Goal: Task Accomplishment & Management: Use online tool/utility

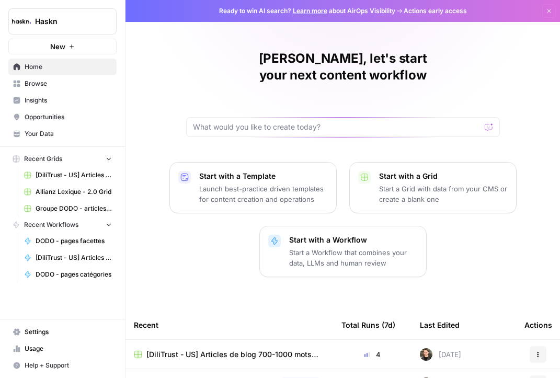
click at [53, 80] on span "Browse" at bounding box center [68, 83] width 87 height 9
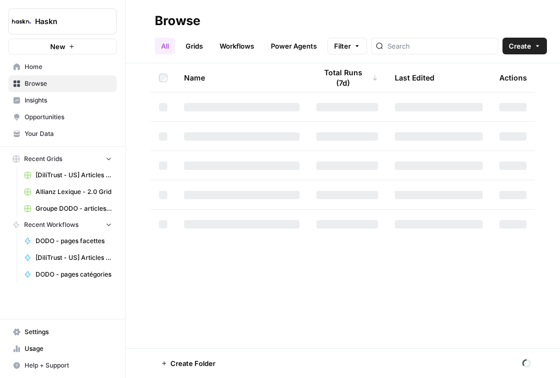
click at [63, 209] on span "Groupe DODO - articles de blog Grid" at bounding box center [74, 208] width 76 height 9
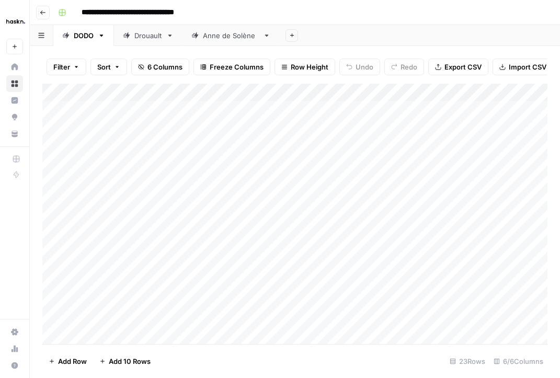
click at [47, 12] on button "Go back" at bounding box center [43, 13] width 14 height 14
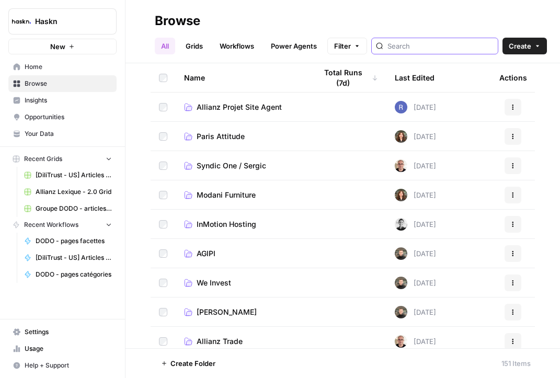
click at [415, 46] on input "search" at bounding box center [441, 46] width 106 height 10
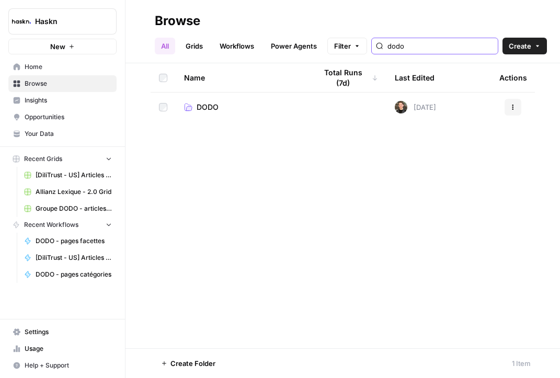
type input "dodo"
click at [247, 103] on link "DODO" at bounding box center [242, 107] width 116 height 10
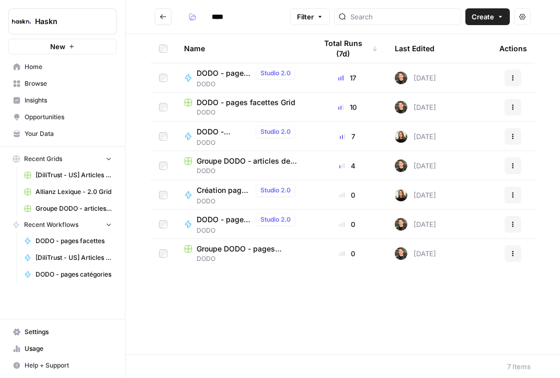
click at [251, 96] on td "DODO - pages facettes [PERSON_NAME]" at bounding box center [242, 107] width 132 height 29
click at [251, 101] on span "DODO - pages facettes Grid" at bounding box center [246, 102] width 99 height 10
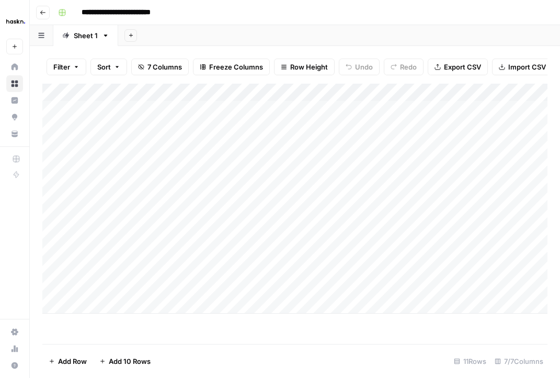
click at [40, 9] on icon "button" at bounding box center [43, 12] width 6 height 6
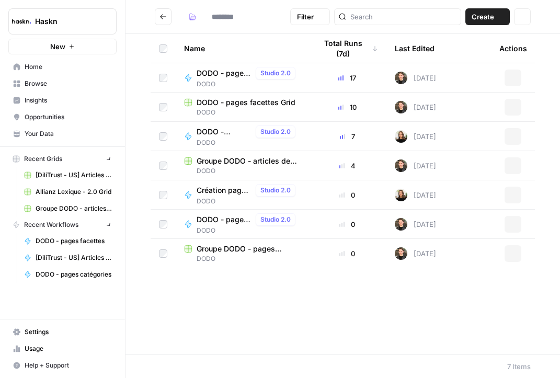
type input "****"
click at [225, 71] on span "DODO - pages facettes" at bounding box center [224, 73] width 55 height 10
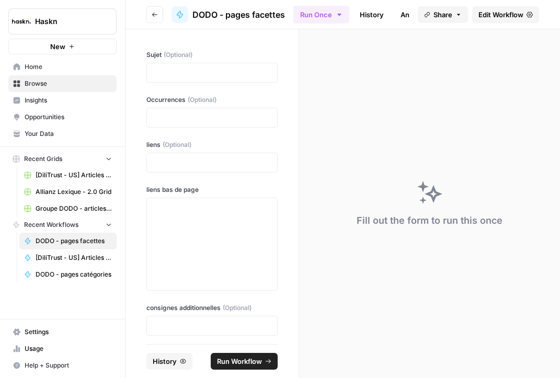
click at [497, 9] on span "Edit Workflow" at bounding box center [501, 14] width 45 height 10
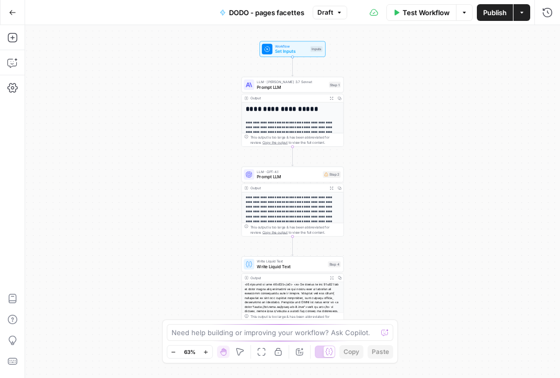
click at [426, 4] on button "Test Workflow" at bounding box center [422, 12] width 70 height 17
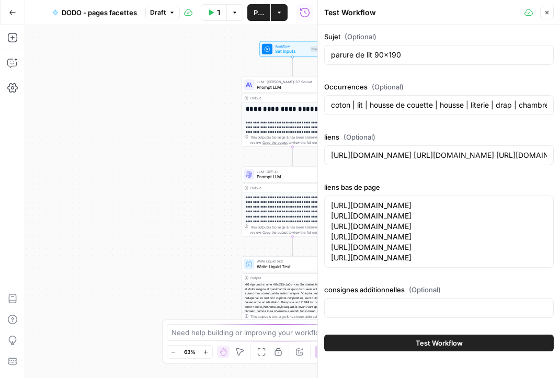
drag, startPoint x: 451, startPoint y: 268, endPoint x: 445, endPoint y: 376, distance: 107.9
click at [445, 376] on div "Sujet (Optional) parure de lit 90x190 Occurrences (Optional) coton | lit | hous…" at bounding box center [439, 201] width 242 height 353
click at [431, 228] on textarea "[URL][DOMAIN_NAME] [URL][DOMAIN_NAME] [URL][DOMAIN_NAME] [URL][DOMAIN_NAME] [UR…" at bounding box center [439, 231] width 216 height 63
drag, startPoint x: 427, startPoint y: 223, endPoint x: 402, endPoint y: 394, distance: 172.4
click at [402, 378] on html "**********" at bounding box center [280, 189] width 560 height 378
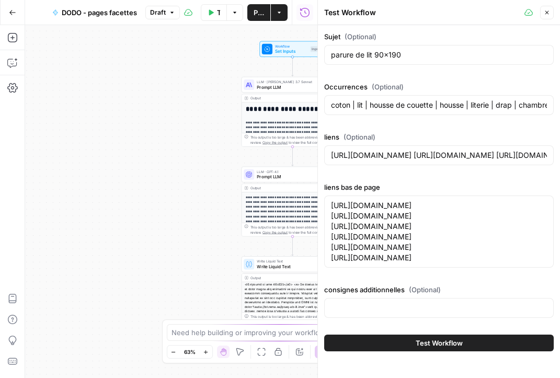
click at [423, 344] on span "Test Workflow" at bounding box center [439, 343] width 47 height 10
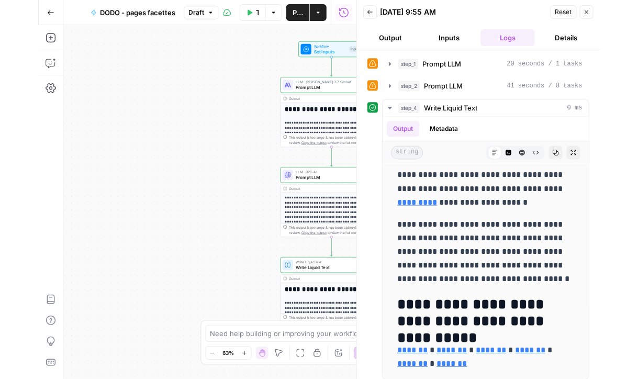
scroll to position [6, 0]
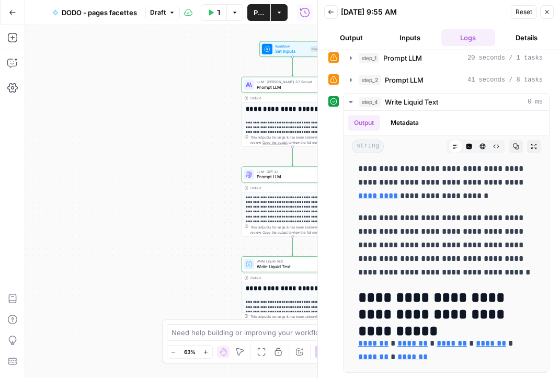
drag, startPoint x: 433, startPoint y: 288, endPoint x: 377, endPoint y: 394, distance: 120.0
click at [377, 378] on html "**********" at bounding box center [280, 189] width 560 height 378
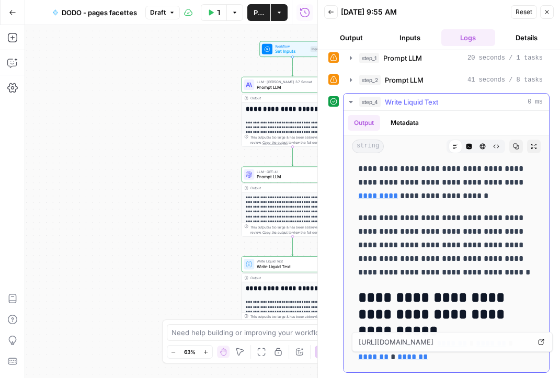
drag, startPoint x: 361, startPoint y: 337, endPoint x: 407, endPoint y: 364, distance: 53.2
drag, startPoint x: 459, startPoint y: 359, endPoint x: 348, endPoint y: 335, distance: 113.5
copy p "******* * ******* * ******* * ******* * ******* * *******"
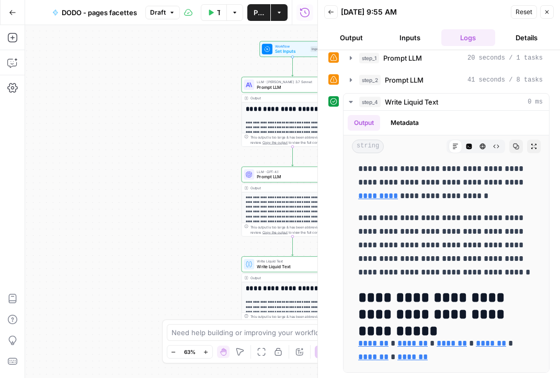
click at [547, 9] on icon "button" at bounding box center [547, 12] width 6 height 6
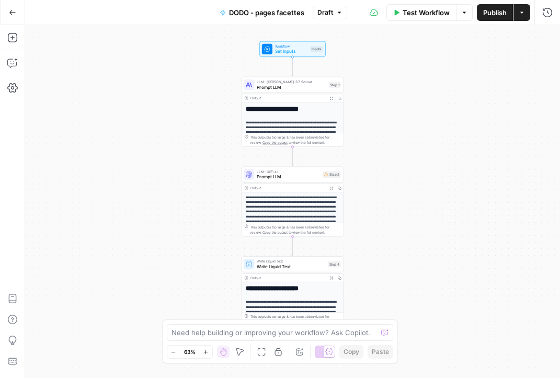
click at [399, 15] on button "Test Workflow" at bounding box center [422, 12] width 70 height 17
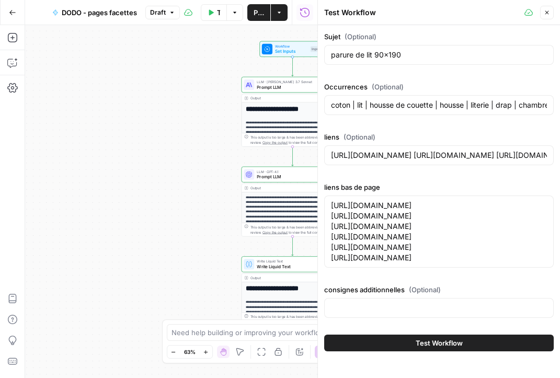
click at [396, 68] on div "Sujet (Optional) parure de lit 90x190" at bounding box center [439, 50] width 230 height 38
click at [406, 59] on input "parure de lit 90x190" at bounding box center [439, 55] width 216 height 10
paste input "180x20"
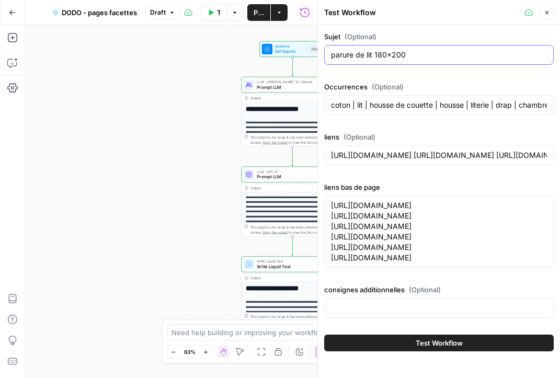
type input "parure de lit 180x200"
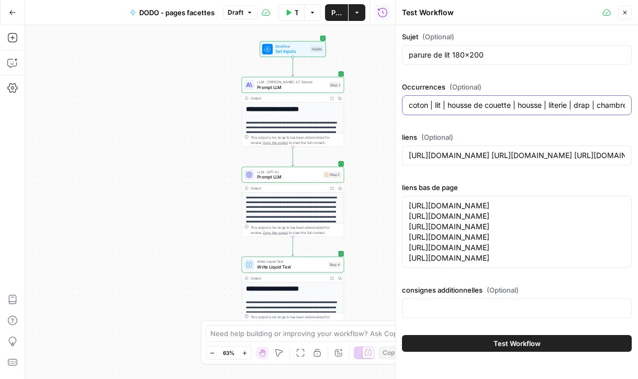
click at [471, 102] on input "coton | lit | housse de couette | housse | literie | drap | chambre | couette |…" at bounding box center [516, 105] width 216 height 10
paste input "percale | coton | blanc | lit | housse de couette | drap | couette | rose | con…"
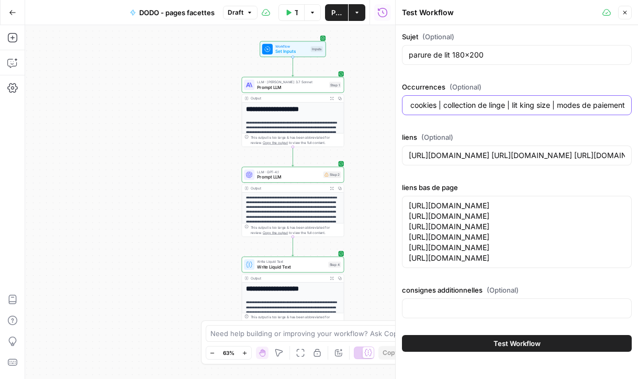
type input "percale | coton | blanc | lit | housse de couette | drap | couette | rose | con…"
click at [506, 100] on input "percale | coton | blanc | lit | housse de couette | drap | couette | rose | con…" at bounding box center [516, 105] width 216 height 10
paste input "confort | coton | lit | housse de couette | literie | drap | chambre | couette …"
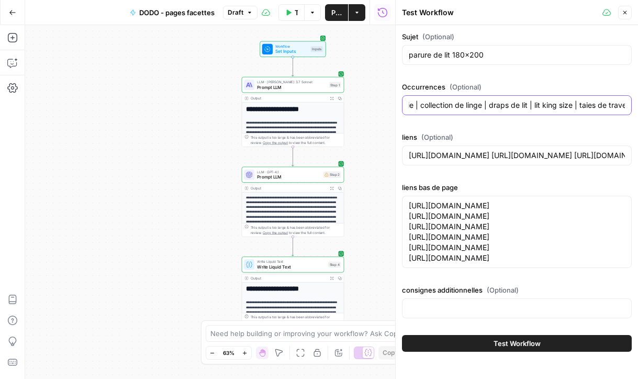
type input "confort | coton | lit | housse de couette | literie | drap | chambre | couette …"
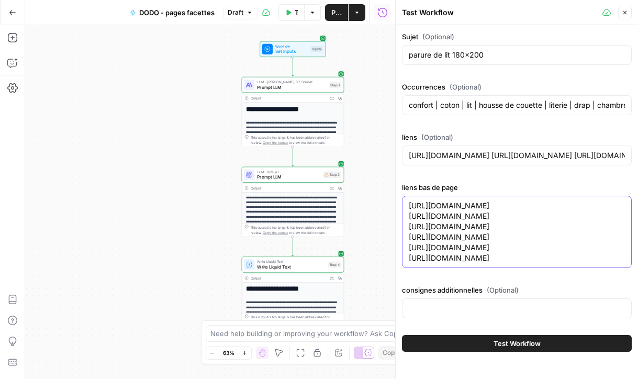
click at [440, 222] on textarea "[URL][DOMAIN_NAME] [URL][DOMAIN_NAME] [URL][DOMAIN_NAME] [URL][DOMAIN_NAME] [UR…" at bounding box center [516, 231] width 216 height 63
paste textarea "90-190.html"
type textarea "[URL][DOMAIN_NAME] [URL][DOMAIN_NAME] [URL][DOMAIN_NAME] [URL][DOMAIN_NAME] [UR…"
click at [480, 311] on input "consignes additionnelles (Optional)" at bounding box center [516, 308] width 216 height 10
type input "Il faut indiquer à quelle taille de lit se destine cette parure. Une parure se …"
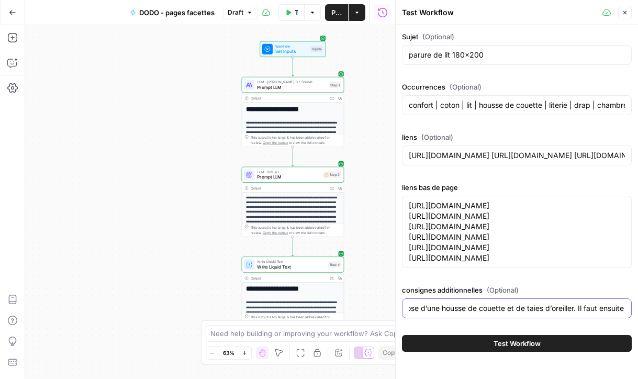
scroll to position [0, 410]
drag, startPoint x: 526, startPoint y: 310, endPoint x: 672, endPoint y: 310, distance: 145.9
click at [560, 310] on html "**********" at bounding box center [319, 189] width 638 height 379
drag, startPoint x: 615, startPoint y: 347, endPoint x: 605, endPoint y: 345, distance: 10.1
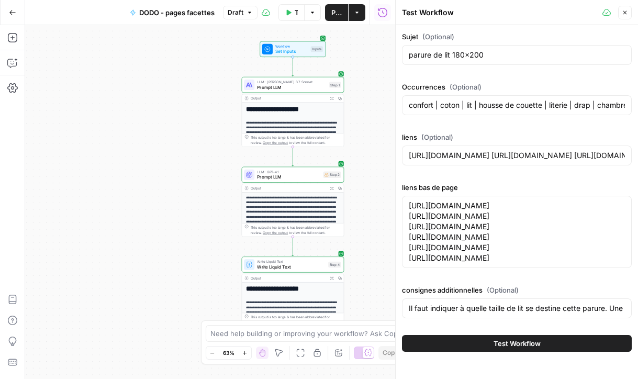
click at [560, 345] on button "Test Workflow" at bounding box center [517, 343] width 230 height 17
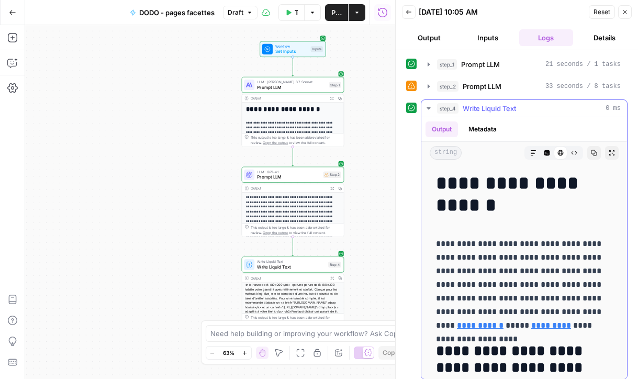
drag, startPoint x: 433, startPoint y: 179, endPoint x: 502, endPoint y: 143, distance: 77.4
click at [502, 143] on div "**********" at bounding box center [524, 248] width 206 height 262
click at [460, 197] on h1 "**********" at bounding box center [524, 194] width 176 height 44
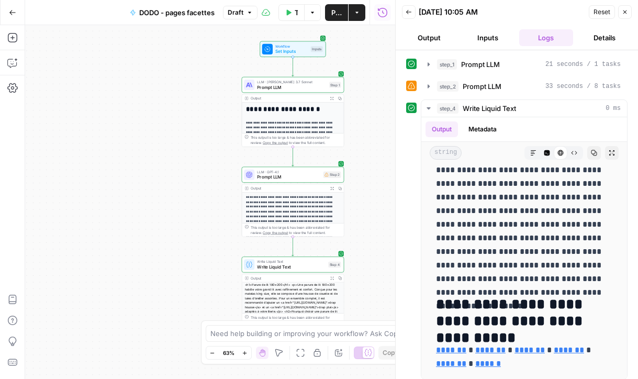
scroll to position [6, 0]
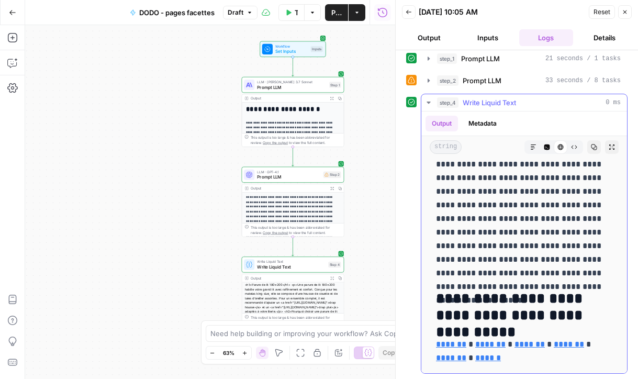
drag, startPoint x: 438, startPoint y: 181, endPoint x: 524, endPoint y: 359, distance: 197.9
copy div "**********"
click at [517, 211] on p "**********" at bounding box center [524, 144] width 176 height 272
drag, startPoint x: 517, startPoint y: 211, endPoint x: 498, endPoint y: 394, distance: 184.0
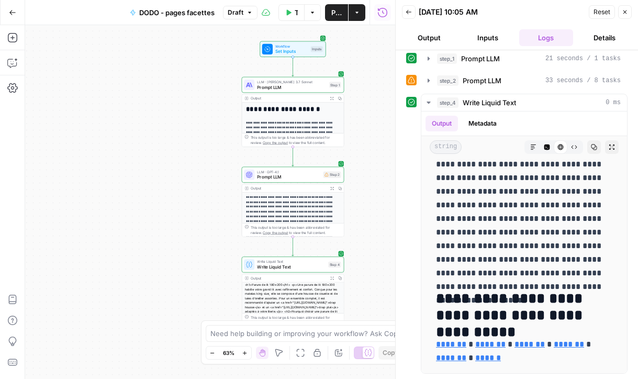
click at [498, 378] on html "**********" at bounding box center [319, 189] width 638 height 379
click at [518, 258] on p "**********" at bounding box center [524, 144] width 176 height 272
click at [415, 14] on button "Back" at bounding box center [409, 12] width 14 height 14
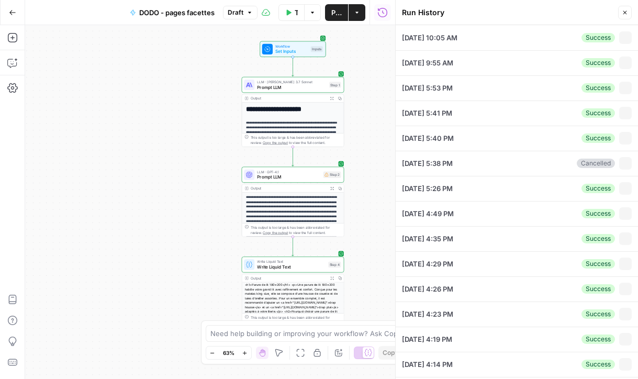
type input "parure de lit 180x200"
type input "confort | coton | lit | housse de couette | literie | drap | chambre | couette …"
type input "[URL][DOMAIN_NAME] [URL][DOMAIN_NAME] [URL][DOMAIN_NAME] [URL][DOMAIN_NAME] [UR…"
type input "Il faut indiquer à quelle taille de lit se destine cette parure. Une parure se …"
type textarea "[URL][DOMAIN_NAME] [URL][DOMAIN_NAME] [URL][DOMAIN_NAME] [URL][DOMAIN_NAME] [UR…"
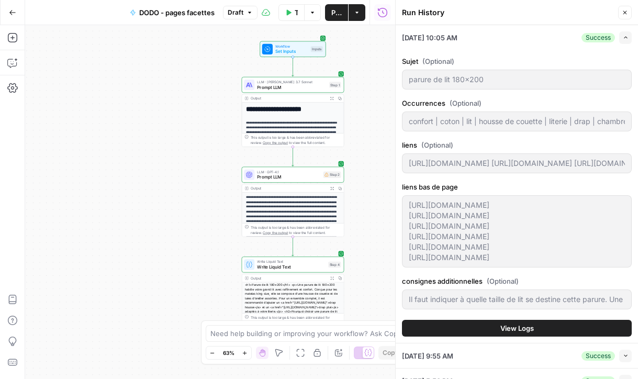
click at [560, 15] on icon "button" at bounding box center [624, 12] width 6 height 6
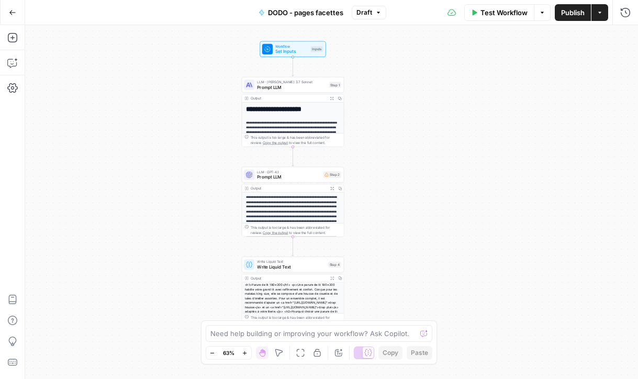
click at [489, 18] on button "Test Workflow" at bounding box center [499, 12] width 70 height 17
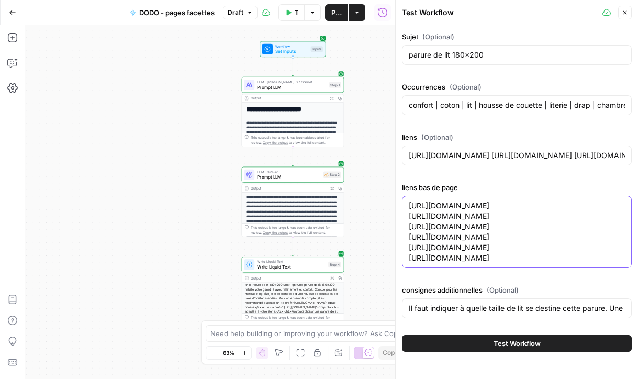
drag, startPoint x: 513, startPoint y: 209, endPoint x: 500, endPoint y: 394, distance: 185.6
click at [500, 378] on html "**********" at bounding box center [319, 189] width 638 height 379
click at [515, 309] on input "Il faut indiquer à quelle taille de lit se destine cette parure. Une parure se …" at bounding box center [516, 308] width 216 height 10
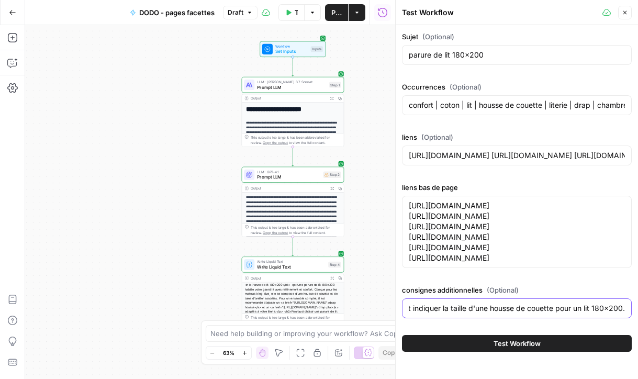
scroll to position [0, 20]
type input "il faut indiquer la taille d'une housse de couette pour un lit 180x200."
drag, startPoint x: 551, startPoint y: 107, endPoint x: 529, endPoint y: 112, distance: 22.2
click at [529, 112] on div "confort | coton | lit | housse de couette | literie | drap | chambre | couette …" at bounding box center [517, 105] width 230 height 20
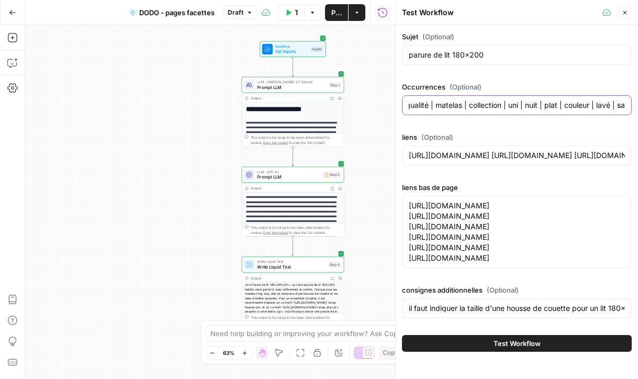
click at [543, 106] on input "confort | coton | lit | housse de couette | literie | drap | chambre | couette …" at bounding box center [516, 105] width 216 height 10
drag, startPoint x: 546, startPoint y: 106, endPoint x: 620, endPoint y: 106, distance: 74.8
click at [560, 106] on input "confort | coton | lit | housse de couette | literie | drap | chambre | couette …" at bounding box center [516, 105] width 216 height 10
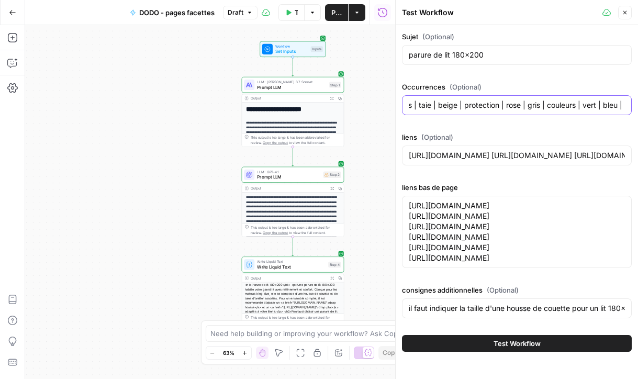
click at [503, 108] on input "confort | coton | lit | housse de couette | literie | drap | chambre | couette …" at bounding box center [516, 105] width 216 height 10
drag, startPoint x: 604, startPoint y: 110, endPoint x: 620, endPoint y: 109, distance: 16.2
click at [560, 109] on input "confort | coton | lit | housse de couette | literie | drap | chambre | couette …" at bounding box center [516, 105] width 216 height 10
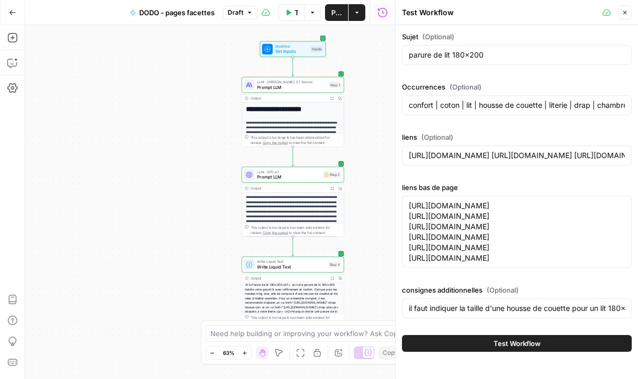
click at [468, 112] on div "confort | coton | lit | housse de couette | literie | drap | chambre | couette …" at bounding box center [517, 105] width 230 height 20
drag, startPoint x: 573, startPoint y: 108, endPoint x: 620, endPoint y: 109, distance: 47.6
click at [560, 109] on input "confort | coton | lit | housse de couette | literie | drap | chambre | couette …" at bounding box center [516, 105] width 216 height 10
click at [560, 104] on input "confort | coton | lit | housse de couette | literie | drap | chambre | couette …" at bounding box center [516, 105] width 216 height 10
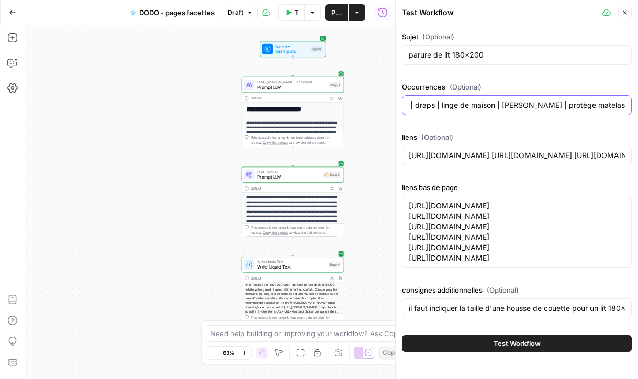
drag, startPoint x: 610, startPoint y: 105, endPoint x: 550, endPoint y: 106, distance: 59.6
click at [550, 106] on input "confort | coton | lit | housse de couette | literie | drap | chambre | couette …" at bounding box center [516, 105] width 216 height 10
drag, startPoint x: 589, startPoint y: 110, endPoint x: 641, endPoint y: 110, distance: 51.3
click at [560, 110] on html "**********" at bounding box center [319, 189] width 638 height 379
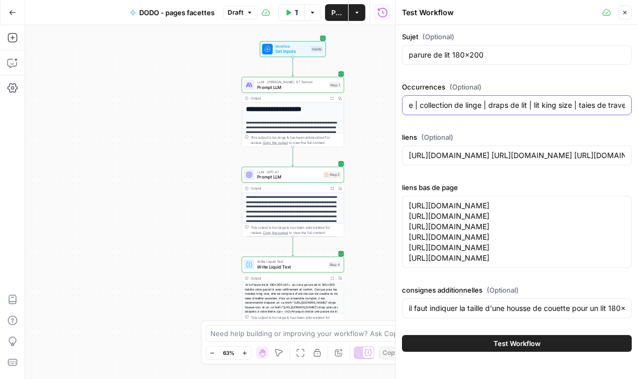
type input "confort | coton | lit | housse de couette | literie | drap | chambre | couette …"
drag, startPoint x: 565, startPoint y: 310, endPoint x: 684, endPoint y: 311, distance: 118.7
click at [560, 311] on html "**********" at bounding box center [319, 189] width 638 height 379
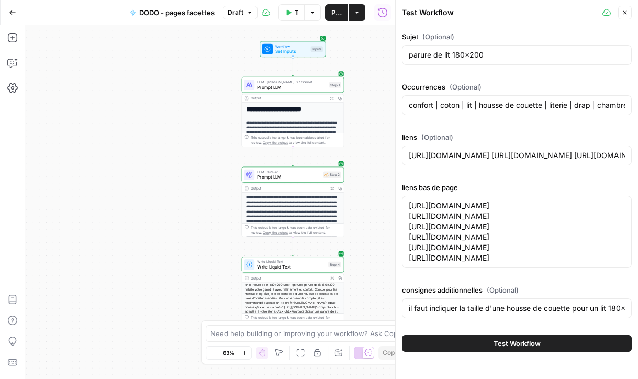
click at [560, 305] on div "il faut indiquer la taille d'une housse de couette pour un lit 180x200." at bounding box center [517, 308] width 230 height 20
click at [560, 309] on div "il faut indiquer la taille d'une housse de couette pour un lit 180x200." at bounding box center [517, 308] width 230 height 20
click at [560, 309] on input "il faut indiquer la taille d'une housse de couette pour un lit 180x200." at bounding box center [516, 308] width 216 height 10
click at [560, 344] on button "Test Workflow" at bounding box center [517, 343] width 230 height 17
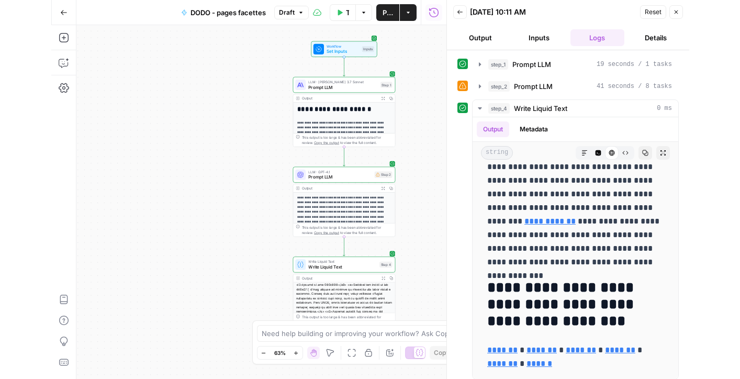
scroll to position [6, 0]
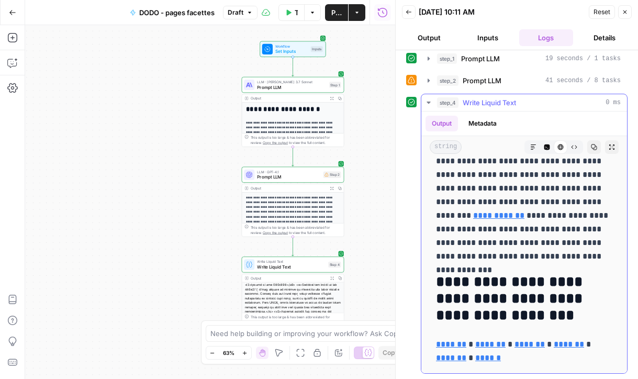
drag, startPoint x: 437, startPoint y: 183, endPoint x: 556, endPoint y: 353, distance: 207.8
copy div "**********"
click at [560, 13] on icon "button" at bounding box center [624, 12] width 6 height 6
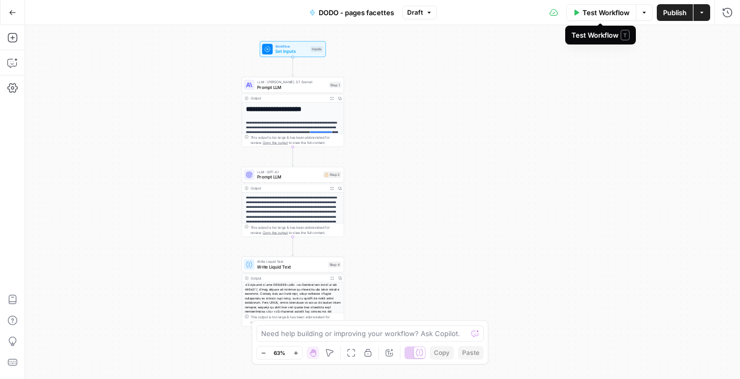
click at [560, 15] on span "Test Workflow" at bounding box center [605, 12] width 47 height 10
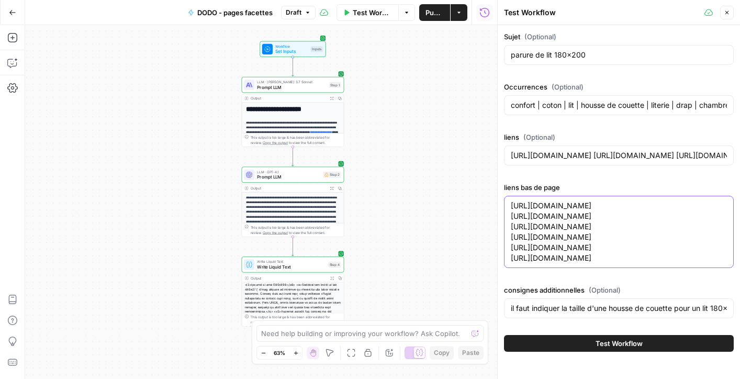
click at [560, 223] on textarea "[URL][DOMAIN_NAME] [URL][DOMAIN_NAME] [URL][DOMAIN_NAME] [URL][DOMAIN_NAME] [UR…" at bounding box center [618, 231] width 216 height 63
click at [560, 100] on input "confort | coton | lit | housse de couette | literie | drap | chambre | couette …" at bounding box center [618, 105] width 216 height 10
paste input "lit | métal | literie | gris | cadre | matelas | espace | beige | rangement | c…"
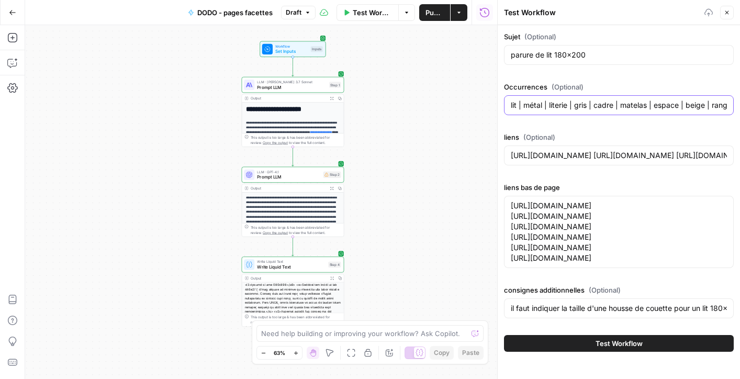
scroll to position [0, 1249]
type input "lit | métal | literie | gris | cadre | matelas | espace | beige | rangement | c…"
click at [547, 246] on textarea "[URL][DOMAIN_NAME] [URL][DOMAIN_NAME] [URL][DOMAIN_NAME] [URL][DOMAIN_NAME] [UR…" at bounding box center [618, 231] width 216 height 63
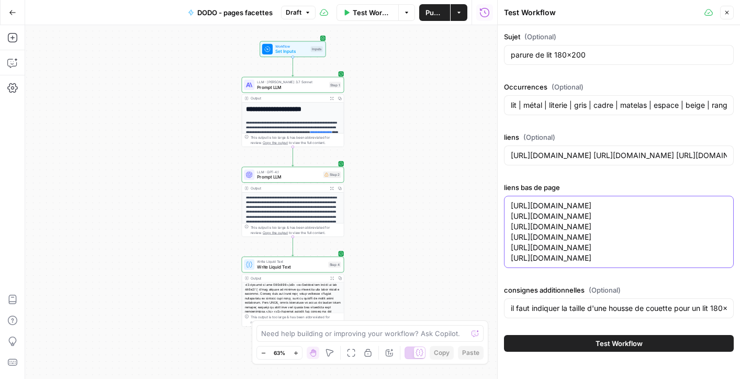
click at [547, 246] on textarea "[URL][DOMAIN_NAME] [URL][DOMAIN_NAME] [URL][DOMAIN_NAME] [URL][DOMAIN_NAME] [UR…" at bounding box center [618, 231] width 216 height 63
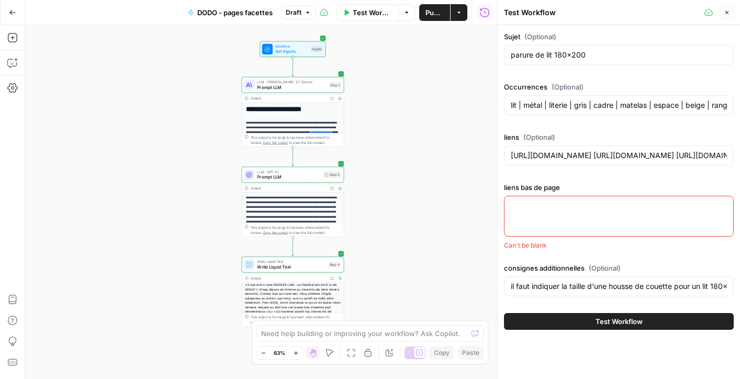
paste textarea "[URL][DOMAIN_NAME]"
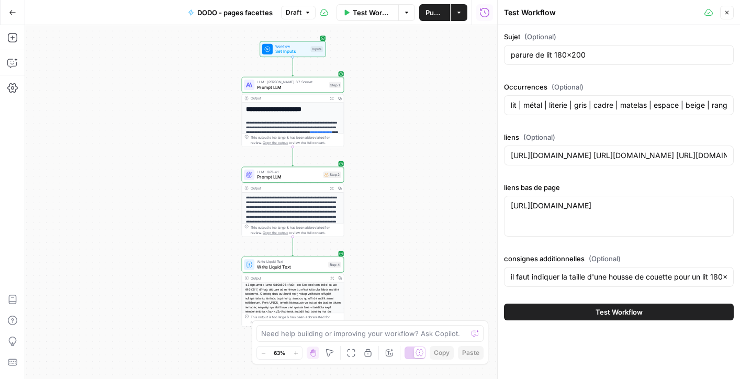
click at [528, 217] on div "[URL][DOMAIN_NAME] [URL][DOMAIN_NAME]" at bounding box center [619, 216] width 230 height 41
click at [560, 212] on div "[URL][DOMAIN_NAME] [URL][DOMAIN_NAME]" at bounding box center [619, 216] width 230 height 41
paste textarea "[URL][DOMAIN_NAME]"
click at [510, 225] on div "[URL][DOMAIN_NAME] [URL][DOMAIN_NAME] [URL][DOMAIN_NAME] [URL][DOMAIN_NAME]" at bounding box center [619, 216] width 230 height 41
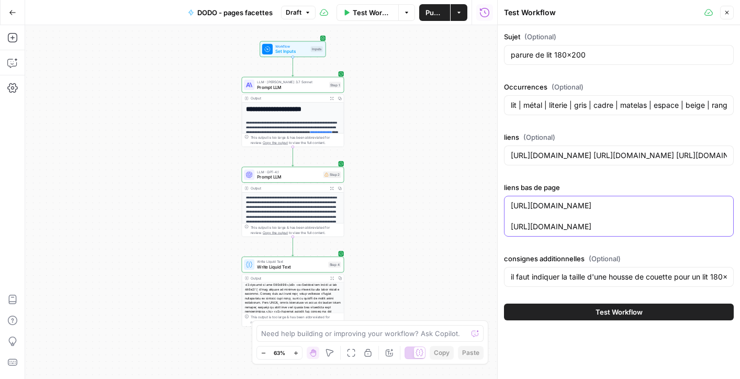
click at [512, 226] on textarea "[URL][DOMAIN_NAME] [URL][DOMAIN_NAME]" at bounding box center [618, 215] width 216 height 31
type textarea "[URL][DOMAIN_NAME] [URL][DOMAIN_NAME]"
click at [560, 278] on input "il faut indiquer la taille d'une housse de couette pour un lit 180x200." at bounding box center [618, 276] width 216 height 10
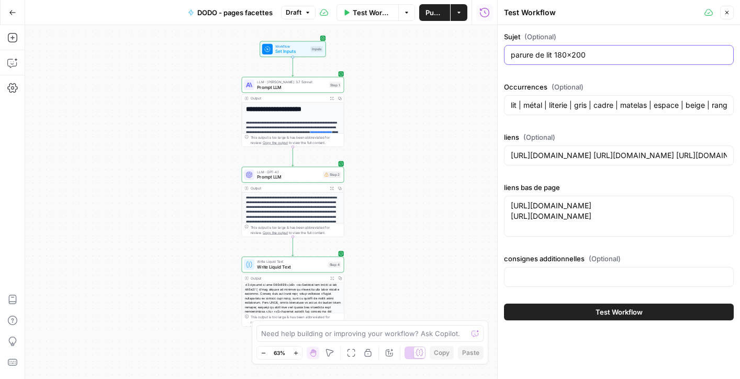
click at [556, 51] on input "parure de lit 180x200" at bounding box center [618, 55] width 216 height 10
paste input "lit avec [PERSON_NAME] 16"
type input "lit avec sommier 160x200"
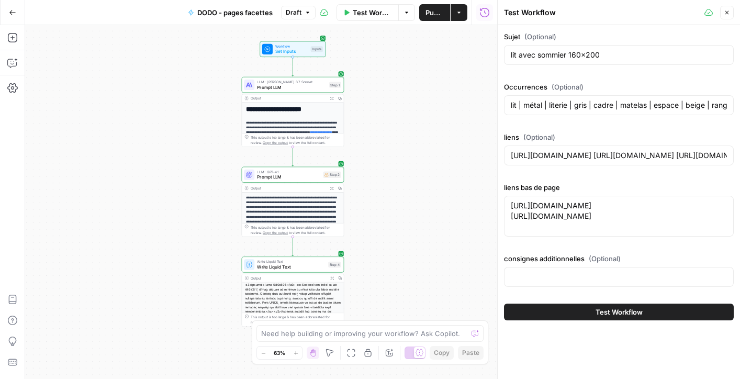
click at [521, 268] on div at bounding box center [619, 277] width 230 height 20
type input "Ici on parle d'un ensemble lit + sommier + matelas"
click at [560, 311] on button "Test Workflow" at bounding box center [619, 311] width 230 height 17
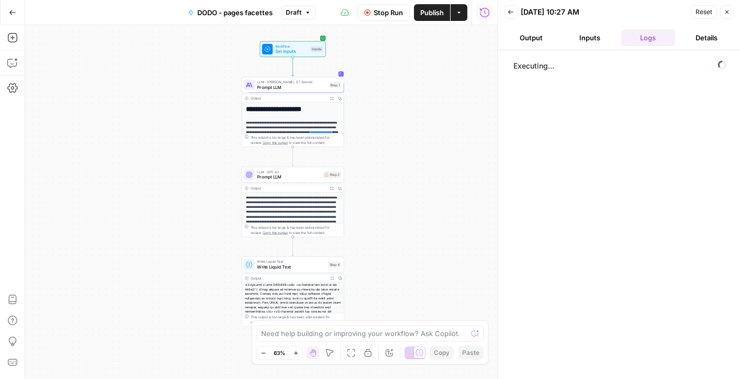
click at [393, 16] on span "Stop Run" at bounding box center [387, 12] width 29 height 10
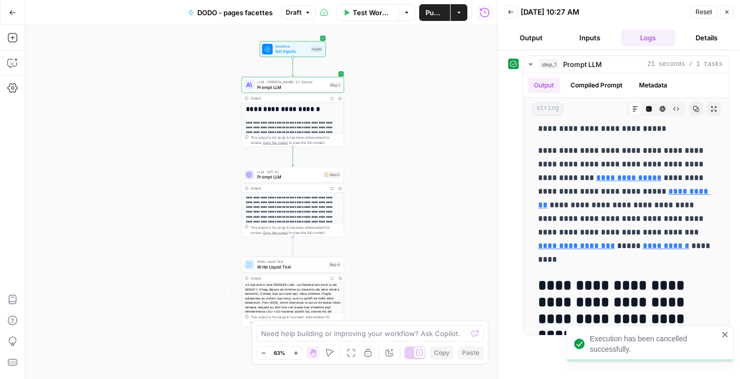
scroll to position [1087, 0]
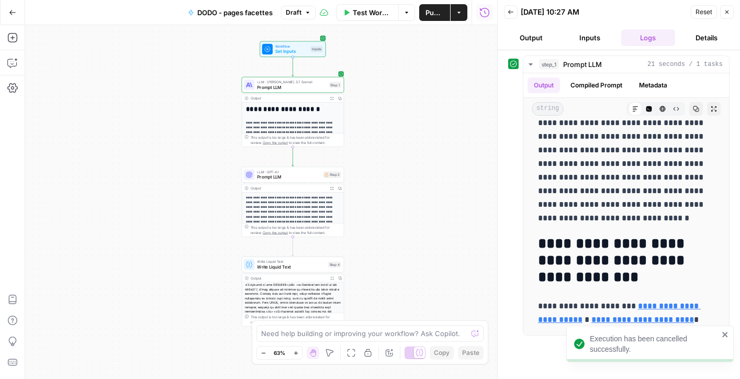
drag, startPoint x: 621, startPoint y: 180, endPoint x: 598, endPoint y: 394, distance: 215.2
click at [560, 378] on html "**********" at bounding box center [370, 189] width 740 height 379
click at [383, 18] on button "Test Workflow" at bounding box center [367, 12] width 62 height 17
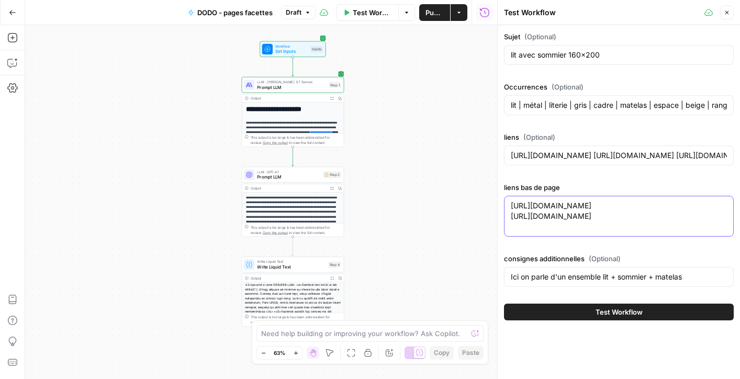
click at [560, 219] on textarea "[URL][DOMAIN_NAME] [URL][DOMAIN_NAME]" at bounding box center [618, 210] width 216 height 21
paste textarea "[URL][DOMAIN_NAME]"
drag, startPoint x: 697, startPoint y: 226, endPoint x: 485, endPoint y: 215, distance: 212.1
click at [485, 215] on body "**********" at bounding box center [370, 189] width 740 height 379
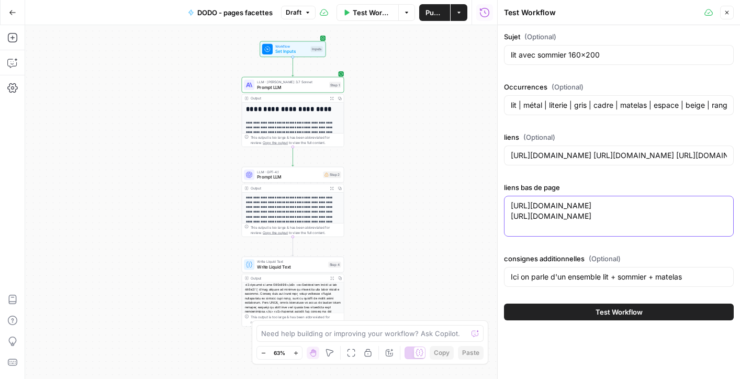
paste textarea "[URL][DOMAIN_NAME]"
type textarea "[URL][DOMAIN_NAME] [URL][DOMAIN_NAME] [URL][DOMAIN_NAME]"
drag, startPoint x: 594, startPoint y: 321, endPoint x: 596, endPoint y: 315, distance: 6.6
click at [560, 315] on div "Test Workflow" at bounding box center [619, 311] width 230 height 29
click at [560, 315] on span "Test Workflow" at bounding box center [618, 312] width 47 height 10
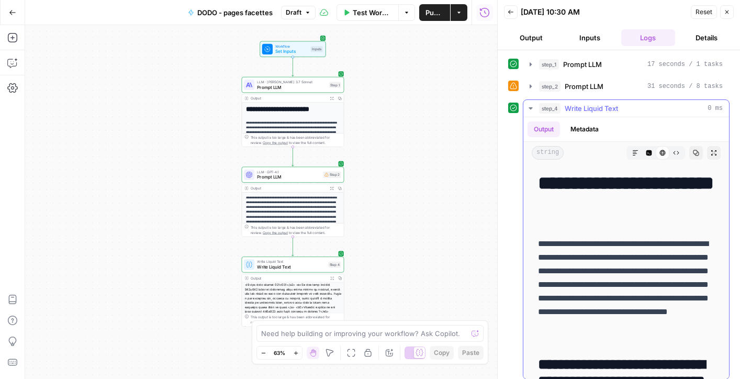
drag, startPoint x: 532, startPoint y: 183, endPoint x: 596, endPoint y: 150, distance: 71.8
click at [560, 150] on div "**********" at bounding box center [626, 248] width 206 height 262
click at [517, 8] on button "Back" at bounding box center [511, 12] width 14 height 14
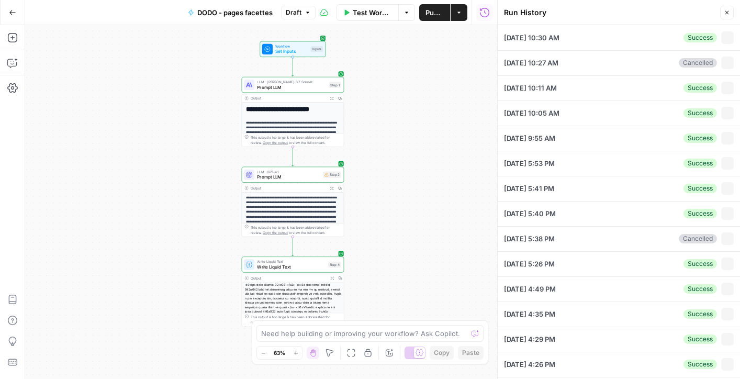
type input "lit avec sommier 160x200"
type input "lit | métal | literie | gris | cadre | matelas | espace | beige | rangement | c…"
type input "[URL][DOMAIN_NAME] [URL][DOMAIN_NAME] [URL][DOMAIN_NAME] [URL][DOMAIN_NAME] [UR…"
type textarea "[URL][DOMAIN_NAME] [URL][DOMAIN_NAME] [URL][DOMAIN_NAME]"
type input "Ici on parle d'un ensemble lit + sommier + matelas"
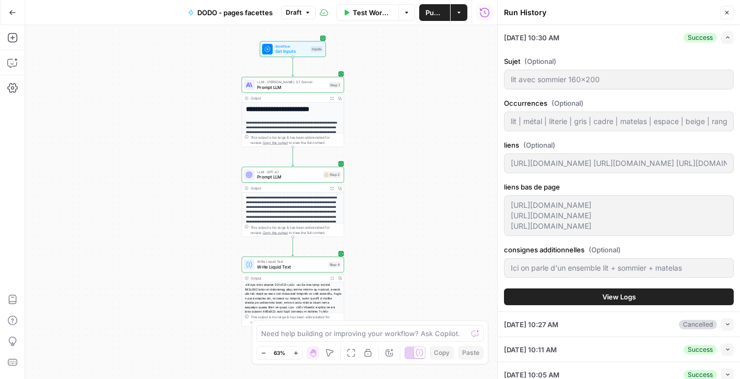
click at [370, 7] on span "Test Workflow" at bounding box center [372, 12] width 39 height 10
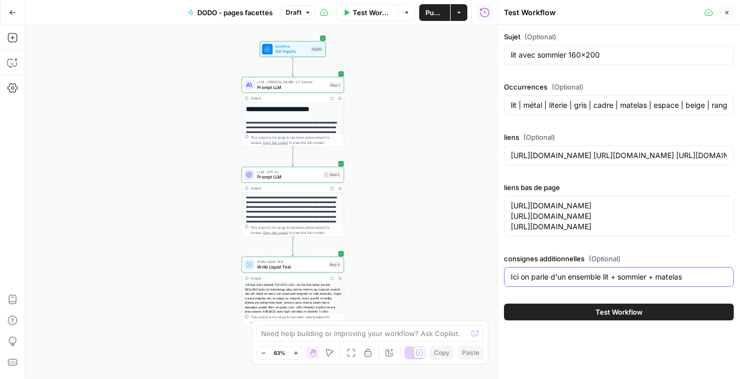
click at [560, 271] on input "Ici on parle d'un ensemble lit + sommier + matelas" at bounding box center [618, 276] width 216 height 10
click at [560, 278] on input "Ici on parle d'un ensemble lit + sommier + matelas" at bounding box center [618, 276] width 216 height 10
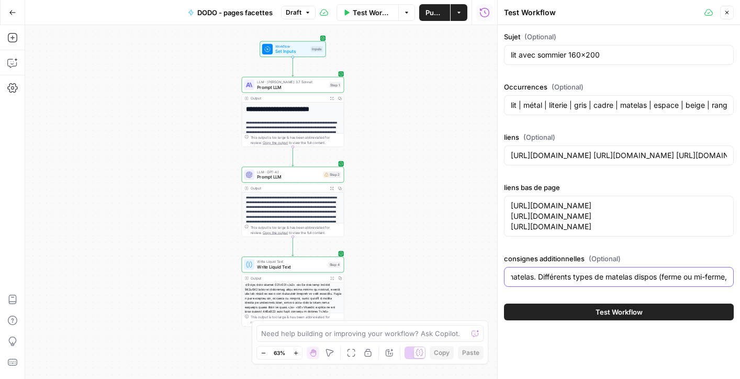
drag, startPoint x: 689, startPoint y: 279, endPoint x: 753, endPoint y: 280, distance: 63.3
click at [560, 280] on html "**********" at bounding box center [370, 189] width 740 height 379
click at [560, 277] on input "Ici on parle d'un ensemble lit + sommier + matelas. Différents types de matelas…" at bounding box center [618, 276] width 216 height 10
click at [560, 278] on input "Ici on parle d'un ensemble lit + sommier + matelas. Différents types de matelas…" at bounding box center [618, 276] width 216 height 10
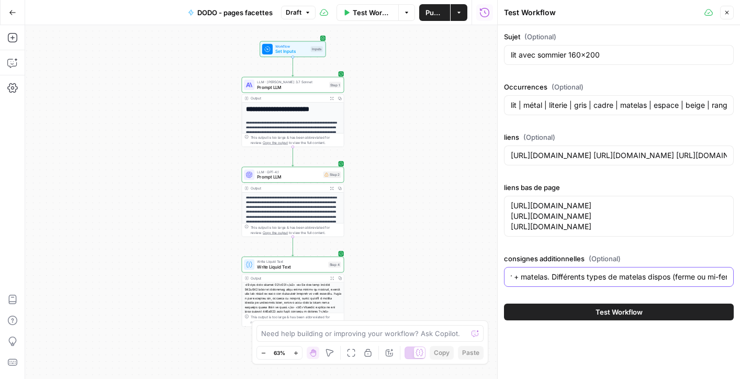
scroll to position [0, 144]
drag, startPoint x: 688, startPoint y: 276, endPoint x: 667, endPoint y: 278, distance: 21.0
click at [560, 278] on input "Ici on parle d'un ensemble lit + sommier + matelas. Différents types de matelas…" at bounding box center [618, 276] width 216 height 10
click at [560, 278] on input "Ici on parle d'un ensemble lit + sommier + matelas. Matelas ferme ou mi-ferme).…" at bounding box center [618, 276] width 216 height 10
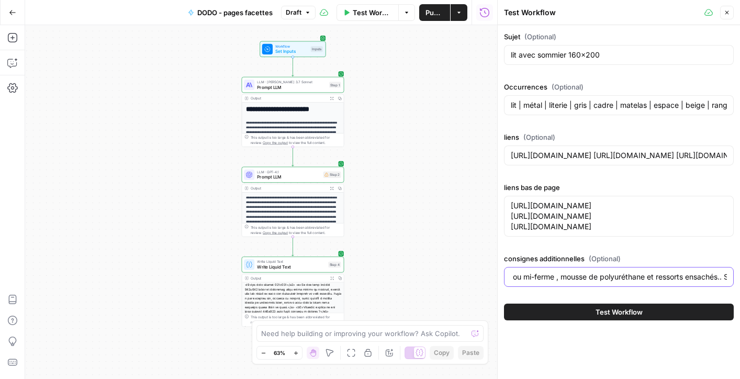
scroll to position [0, 292]
drag, startPoint x: 724, startPoint y: 279, endPoint x: 746, endPoint y: 279, distance: 22.0
click at [560, 279] on html "**********" at bounding box center [370, 189] width 740 height 379
click at [560, 276] on input "Ici on parle d'un ensemble lit + sommier + matelas. Matelas ferme ou mi-ferme ,…" at bounding box center [618, 276] width 216 height 10
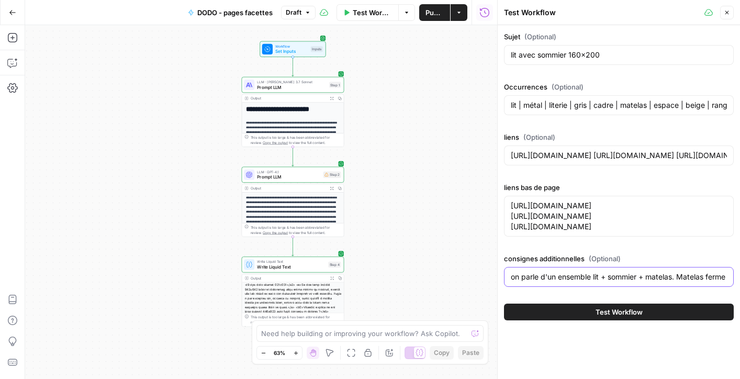
drag, startPoint x: 621, startPoint y: 273, endPoint x: 665, endPoint y: 262, distance: 45.2
click at [560, 262] on div "consignes additionnelles (Optional) Ici on parle d'un ensemble lit + sommier + …" at bounding box center [619, 272] width 230 height 38
click at [560, 279] on input "Ici on parle d'un ensemble lit + sommier + matelas. Matelas ferme ou mi-ferme ,…" at bounding box center [618, 276] width 216 height 10
drag, startPoint x: 719, startPoint y: 276, endPoint x: 696, endPoint y: 279, distance: 23.7
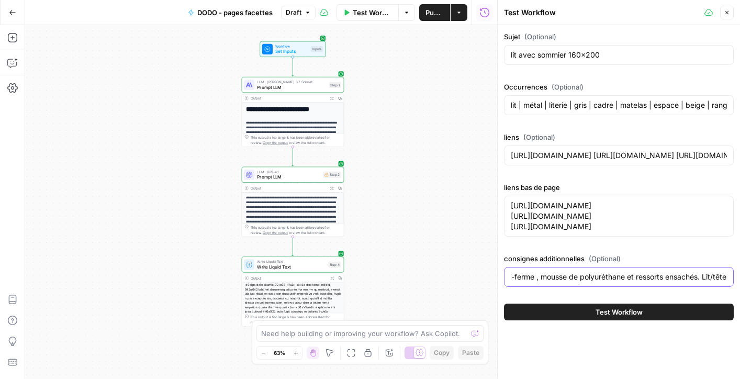
click at [560, 279] on input "Ici on parle d'un ensemble lit + sommier + matelas. Matelas ferme ou mi-ferme ,…" at bounding box center [618, 276] width 216 height 10
click at [560, 278] on input "Ici on parle d'un ensemble lit + sommier + matelas. Matelas ferme ou mi-ferme ,…" at bounding box center [618, 276] width 216 height 10
drag, startPoint x: 706, startPoint y: 277, endPoint x: 753, endPoint y: 277, distance: 47.1
click at [560, 277] on html "**********" at bounding box center [370, 189] width 740 height 379
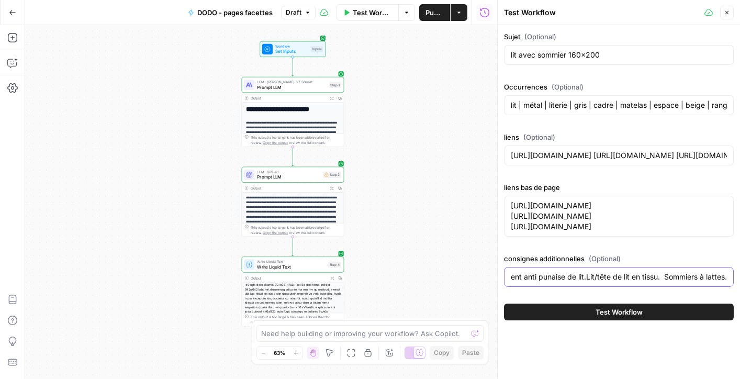
type input "Ici on parle d'un ensemble lit + sommier + matelas. Matelas ferme ou mi-ferme ,…"
click at [560, 277] on div "Ici on parle d'un ensemble lit + sommier + matelas. Matelas ferme ou mi-ferme ,…" at bounding box center [619, 277] width 230 height 20
drag, startPoint x: 726, startPoint y: 274, endPoint x: 750, endPoint y: 274, distance: 23.5
click at [560, 274] on html "**********" at bounding box center [370, 189] width 740 height 379
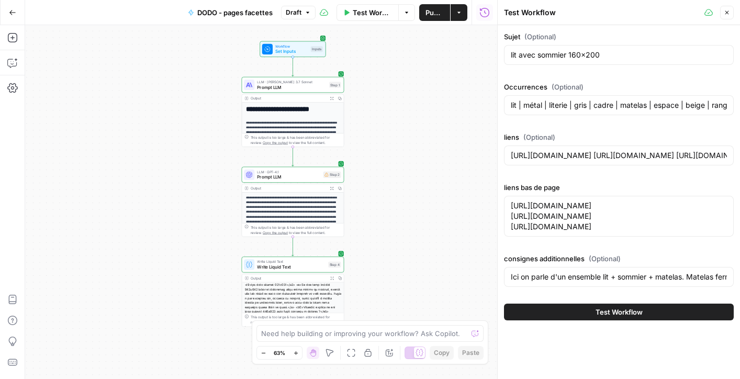
drag, startPoint x: 684, startPoint y: 282, endPoint x: 753, endPoint y: 283, distance: 69.1
click at [560, 283] on html "**********" at bounding box center [370, 189] width 740 height 379
click at [560, 282] on div "Ici on parle d'un ensemble lit + sommier + matelas. Matelas ferme ou mi-ferme ,…" at bounding box center [619, 277] width 230 height 20
drag, startPoint x: 709, startPoint y: 274, endPoint x: 753, endPoint y: 270, distance: 43.6
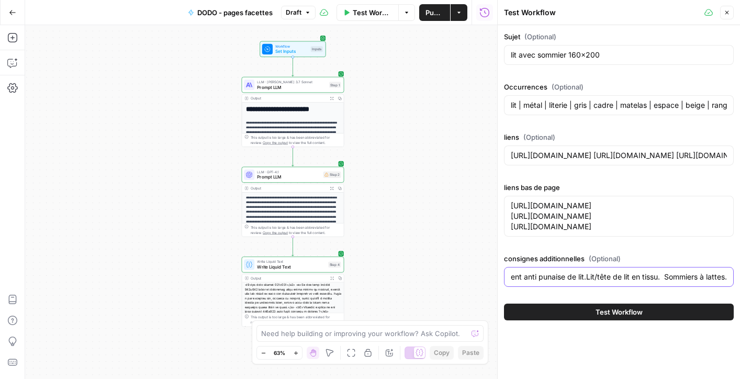
click at [560, 270] on html "**********" at bounding box center [370, 189] width 740 height 379
click at [560, 271] on div "Ici on parle d'un ensemble lit + sommier + matelas. Matelas ferme ou mi-ferme ,…" at bounding box center [619, 277] width 230 height 20
click at [560, 279] on input "Ici on parle d'un ensemble lit + sommier + matelas. Matelas ferme ou mi-ferme ,…" at bounding box center [618, 276] width 216 height 10
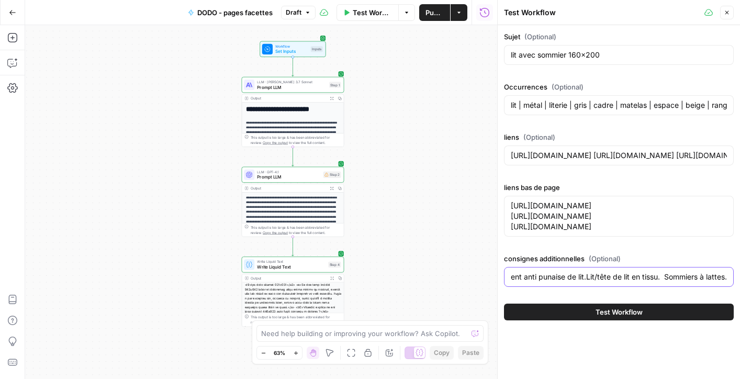
drag, startPoint x: 626, startPoint y: 279, endPoint x: 753, endPoint y: 281, distance: 127.1
click at [560, 281] on html "**********" at bounding box center [370, 189] width 740 height 379
click at [560, 275] on input "Ici on parle d'un ensemble lit + sommier + matelas. Matelas ferme ou mi-ferme ,…" at bounding box center [618, 276] width 216 height 10
click at [560, 278] on div "Ici on parle d'un ensemble lit + sommier + matelas. Matelas ferme ou mi-ferme ,…" at bounding box center [619, 277] width 230 height 20
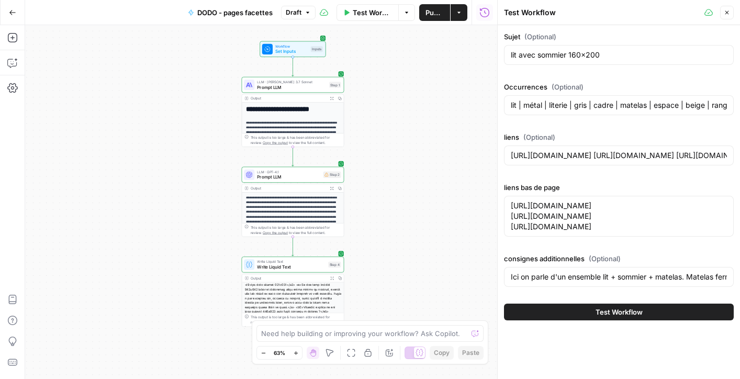
click at [560, 313] on button "Test Workflow" at bounding box center [619, 311] width 230 height 17
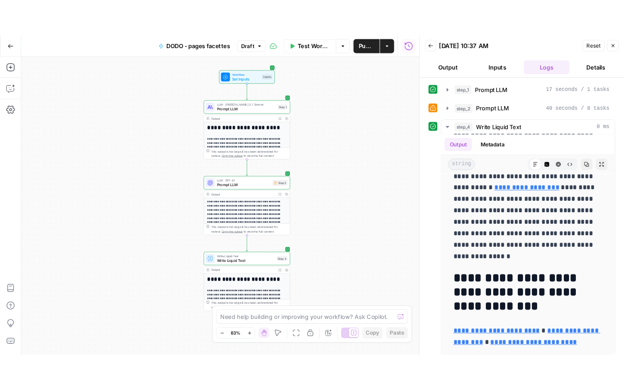
scroll to position [6, 0]
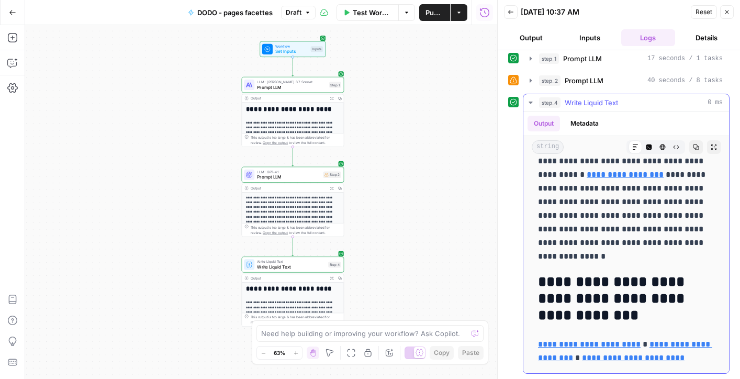
drag, startPoint x: 538, startPoint y: 184, endPoint x: 690, endPoint y: 357, distance: 231.3
copy div "**********"
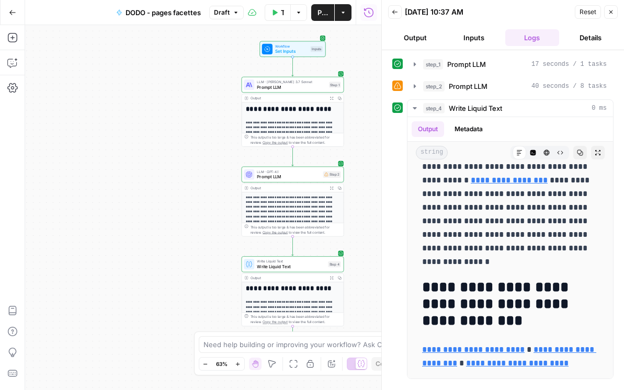
scroll to position [0, 0]
click at [399, 18] on button "Back" at bounding box center [395, 12] width 14 height 14
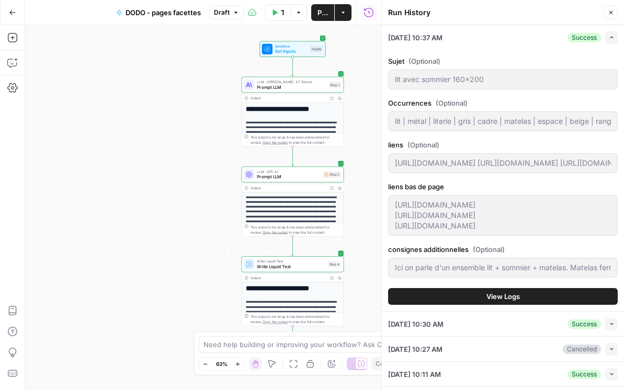
click at [421, 23] on header "Run History Close" at bounding box center [503, 12] width 242 height 25
drag, startPoint x: 421, startPoint y: 23, endPoint x: 421, endPoint y: -36, distance: 58.6
click at [421, 0] on html "**********" at bounding box center [312, 195] width 624 height 390
click at [560, 12] on icon "button" at bounding box center [611, 12] width 6 height 6
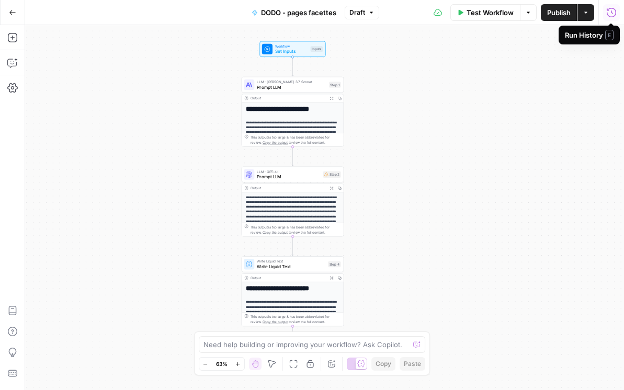
click at [478, 18] on button "Test Workflow" at bounding box center [485, 12] width 70 height 17
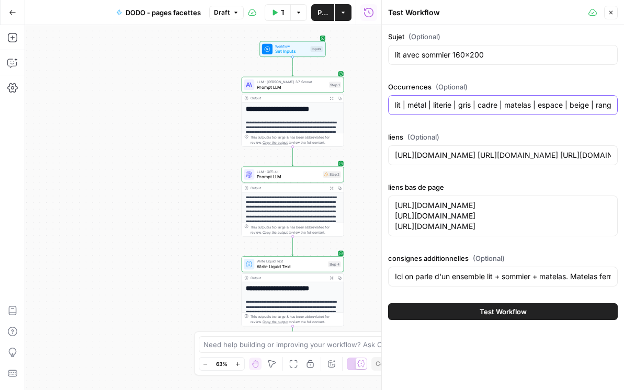
click at [469, 107] on input "lit | métal | literie | gris | cadre | matelas | espace | beige | rangement | c…" at bounding box center [503, 105] width 216 height 10
paste input "lit | métal | literie | gris | cadre | matelas | espace | beige | rangement | c…"
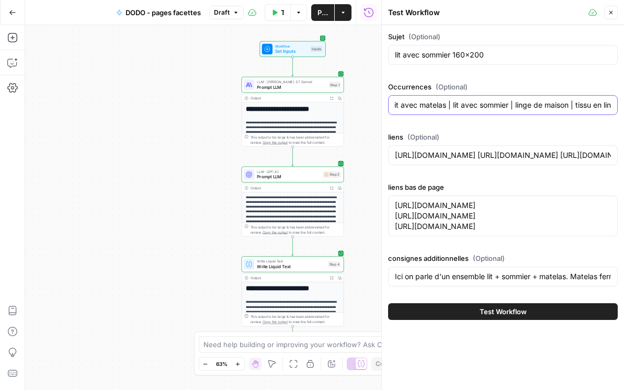
drag, startPoint x: 575, startPoint y: 108, endPoint x: 627, endPoint y: 108, distance: 51.8
click at [560, 108] on html "**********" at bounding box center [312, 195] width 624 height 390
drag, startPoint x: 462, startPoint y: 106, endPoint x: 394, endPoint y: 105, distance: 67.5
click at [395, 105] on input "lit | métal | literie | gris | cadre | matelas | espace | beige | rangement | c…" at bounding box center [503, 105] width 216 height 10
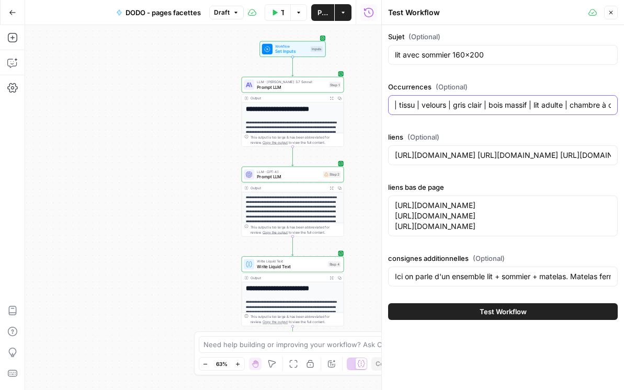
click at [498, 103] on input "lit | métal | literie | gris | cadre | matelas | espace | beige | rangement | c…" at bounding box center [503, 105] width 216 height 10
drag, startPoint x: 490, startPoint y: 104, endPoint x: 530, endPoint y: 102, distance: 40.3
click at [530, 102] on input "lit | métal | literie | gris | cadre | matelas | espace | beige | rangement | c…" at bounding box center [503, 105] width 216 height 10
drag, startPoint x: 490, startPoint y: 108, endPoint x: 421, endPoint y: 117, distance: 69.1
click at [421, 117] on div "Occurrences (Optional) lit | métal | literie | gris | cadre | matelas | espace …" at bounding box center [503, 101] width 230 height 38
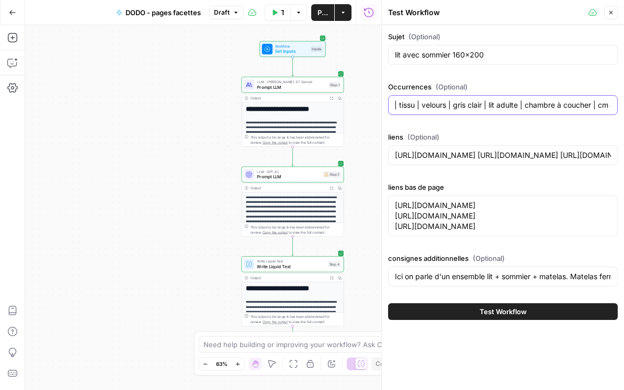
drag, startPoint x: 423, startPoint y: 108, endPoint x: 458, endPoint y: 107, distance: 34.5
click at [458, 107] on input "lit | métal | literie | gris | cadre | matelas | espace | beige | rangement | c…" at bounding box center [503, 105] width 216 height 10
drag, startPoint x: 458, startPoint y: 107, endPoint x: 416, endPoint y: 104, distance: 42.0
click at [416, 104] on input "lit | métal | literie | gris | cadre | matelas | espace | beige | rangement | c…" at bounding box center [503, 105] width 216 height 10
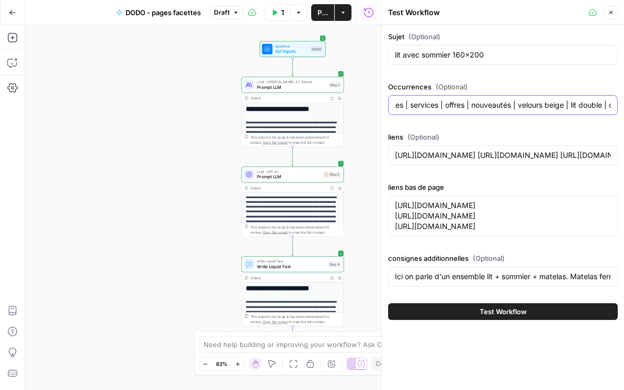
click at [428, 107] on input "lit | métal | literie | gris | cadre | matelas | espace | beige | rangement | c…" at bounding box center [503, 105] width 216 height 10
drag, startPoint x: 520, startPoint y: 107, endPoint x: 570, endPoint y: 104, distance: 49.3
click at [560, 104] on input "lit | métal | literie | gris | cadre | matelas | espace | beige | rangement | c…" at bounding box center [503, 105] width 216 height 10
drag, startPoint x: 509, startPoint y: 109, endPoint x: 514, endPoint y: 141, distance: 32.3
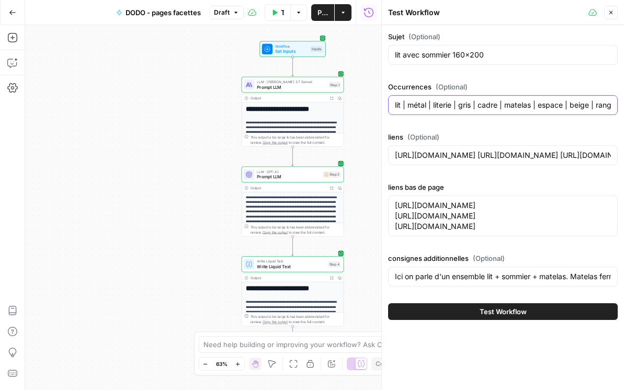
click at [514, 141] on div "Sujet (Optional) lit avec sommier 160x200 Occurrences (Optional) lit | métal | …" at bounding box center [503, 160] width 230 height 259
drag, startPoint x: 433, startPoint y: 106, endPoint x: 409, endPoint y: 105, distance: 24.1
click at [409, 105] on input "lit | métal | literie | gris | cadre | matelas | espace | beige | rangement | c…" at bounding box center [503, 105] width 216 height 10
type input "lit | literie | gris | cadre | matelas | espace | beige | rangement | cadre de …"
click at [425, 316] on button "Test Workflow" at bounding box center [503, 311] width 230 height 17
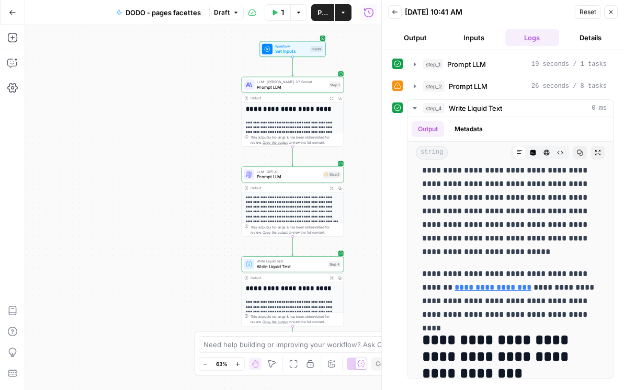
scroll to position [970, 0]
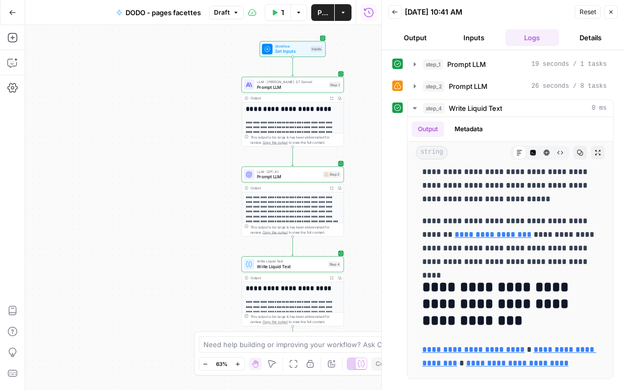
drag, startPoint x: 417, startPoint y: 179, endPoint x: 471, endPoint y: 390, distance: 217.6
click at [471, 378] on div "**********" at bounding box center [503, 220] width 242 height 340
copy div "**********"
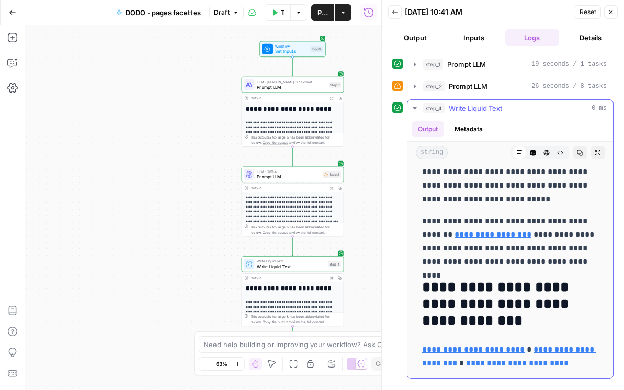
click at [500, 229] on p "**********" at bounding box center [510, 241] width 176 height 54
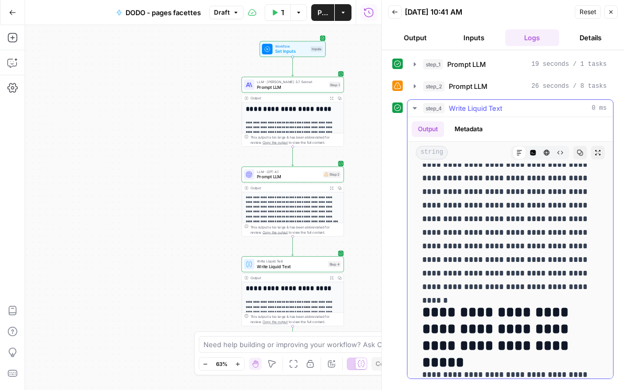
scroll to position [0, 0]
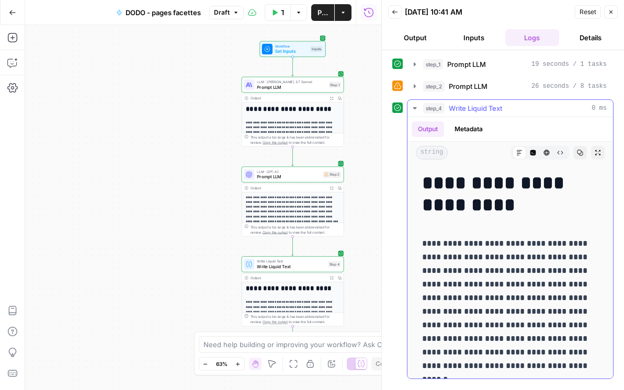
drag, startPoint x: 500, startPoint y: 229, endPoint x: 500, endPoint y: 112, distance: 116.6
click at [500, 112] on div "**********" at bounding box center [510, 239] width 207 height 280
click at [487, 250] on p "**********" at bounding box center [510, 305] width 176 height 136
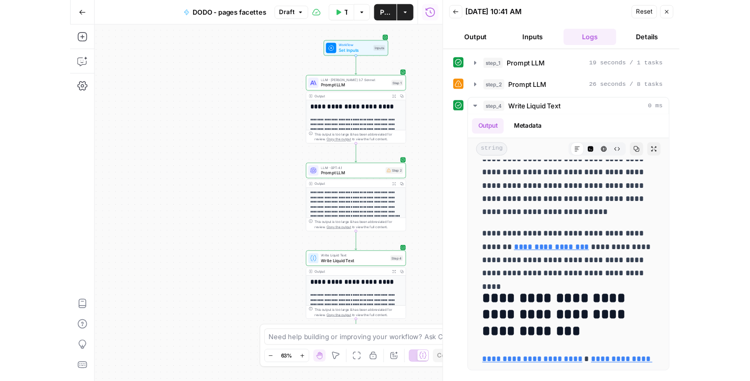
scroll to position [970, 0]
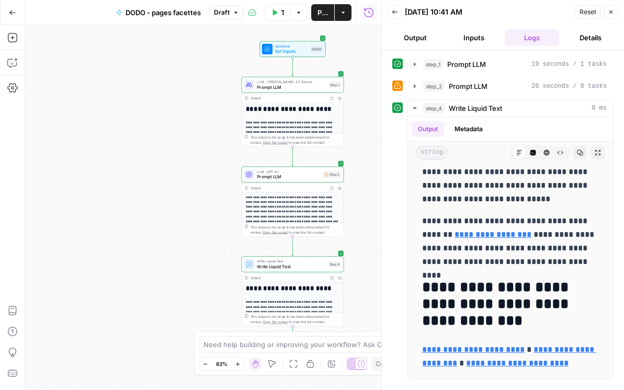
drag, startPoint x: 423, startPoint y: 184, endPoint x: 514, endPoint y: 390, distance: 224.8
click at [514, 378] on div "**********" at bounding box center [503, 220] width 242 height 340
copy div "**********"
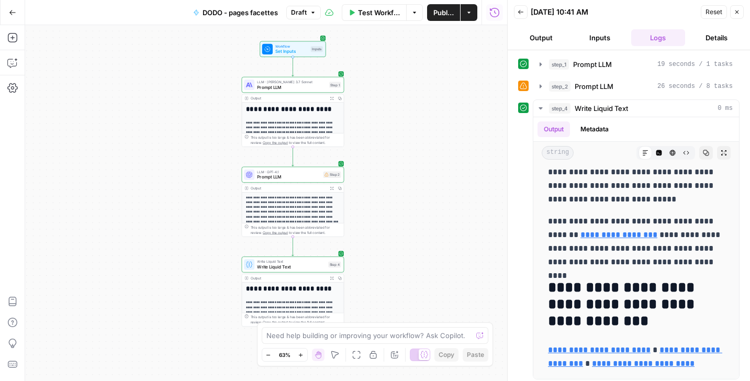
click at [518, 9] on icon "button" at bounding box center [520, 12] width 6 height 6
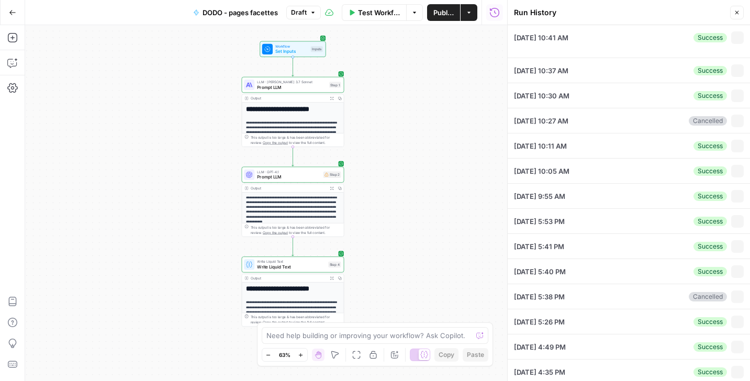
type textarea "[URL][DOMAIN_NAME] [URL][DOMAIN_NAME] [URL][DOMAIN_NAME]"
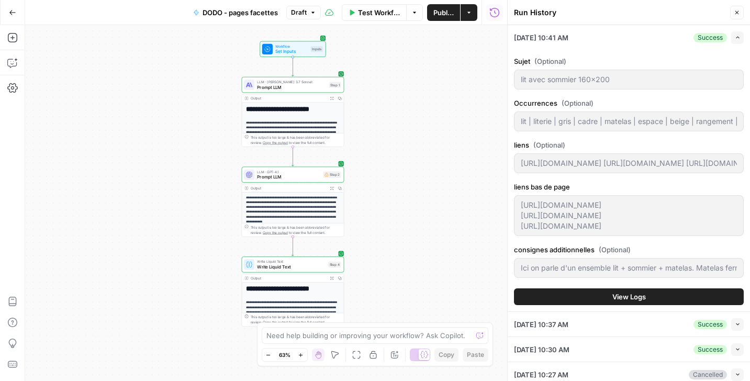
click at [560, 14] on icon "button" at bounding box center [736, 12] width 6 height 6
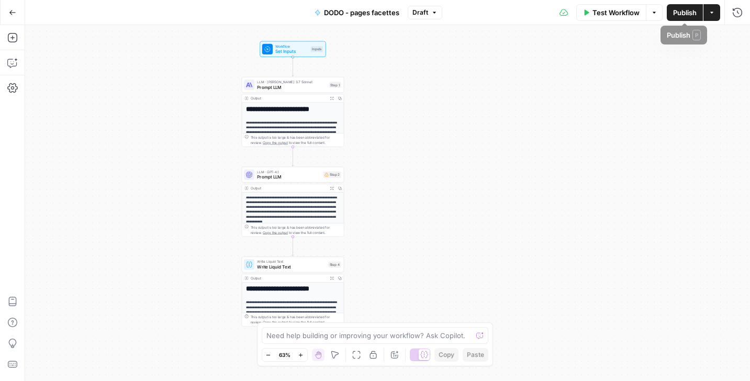
click at [560, 8] on span "Test Workflow" at bounding box center [615, 12] width 47 height 10
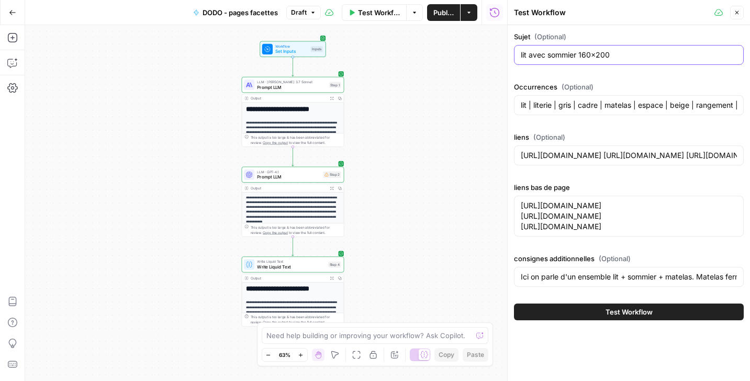
click at [560, 54] on input "lit avec sommier 160x200" at bounding box center [628, 55] width 216 height 10
paste input "40x19"
type input "lit avec sommier 140x190"
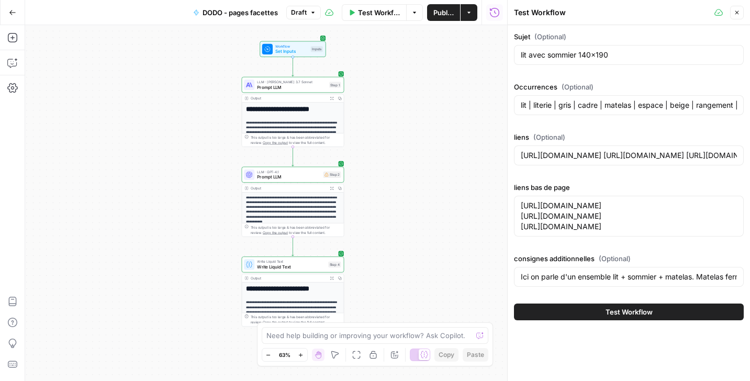
click at [560, 96] on div "lit | literie | gris | cadre | matelas | espace | beige | rangement | cadre de …" at bounding box center [629, 105] width 230 height 20
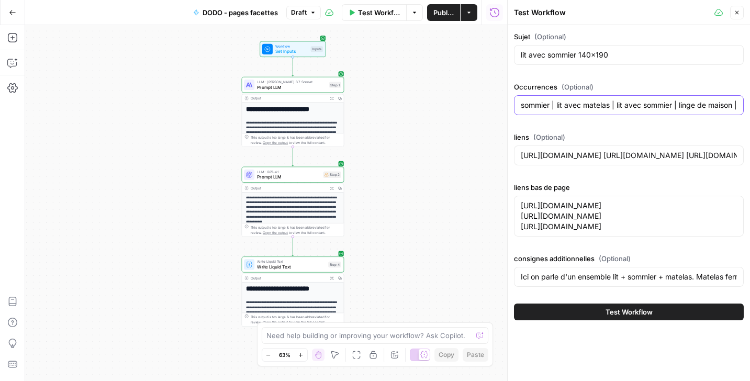
click at [560, 107] on input "lit | literie | gris | cadre | matelas | espace | beige | rangement | cadre de …" at bounding box center [628, 105] width 216 height 10
paste input "double | lit simple | lit coffre double | lit avec sommier | lit et sommier | l…"
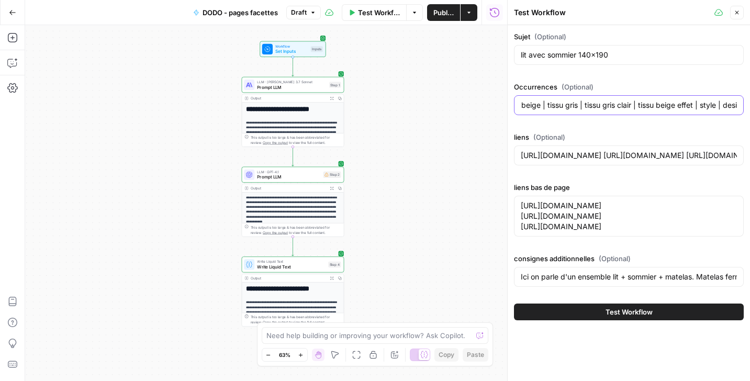
scroll to position [0, 1364]
type input "lit | lit double | lit simple | lit coffre double | lit avec sommier | lit et s…"
click at [560, 204] on textarea "[URL][DOMAIN_NAME] [URL][DOMAIN_NAME] [URL][DOMAIN_NAME]" at bounding box center [628, 215] width 216 height 31
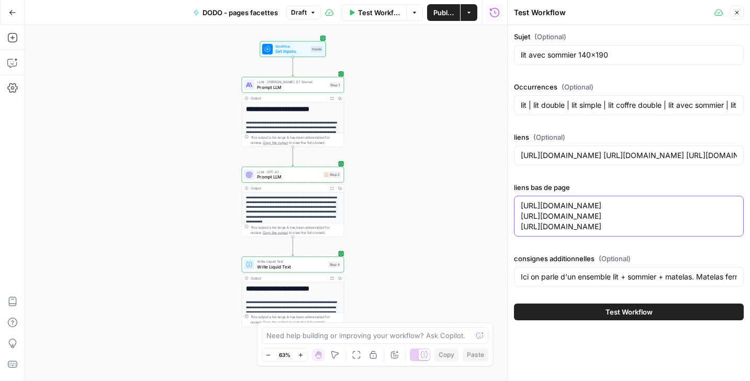
click at [560, 205] on textarea "[URL][DOMAIN_NAME] [URL][DOMAIN_NAME] [URL][DOMAIN_NAME]" at bounding box center [628, 215] width 216 height 31
click at [560, 198] on div "[URL][DOMAIN_NAME] [URL][DOMAIN_NAME] [URL][DOMAIN_NAME] [URL][DOMAIN_NAME] [UR…" at bounding box center [629, 216] width 230 height 41
click at [560, 202] on textarea "[URL][DOMAIN_NAME] [URL][DOMAIN_NAME] [URL][DOMAIN_NAME]" at bounding box center [628, 215] width 216 height 31
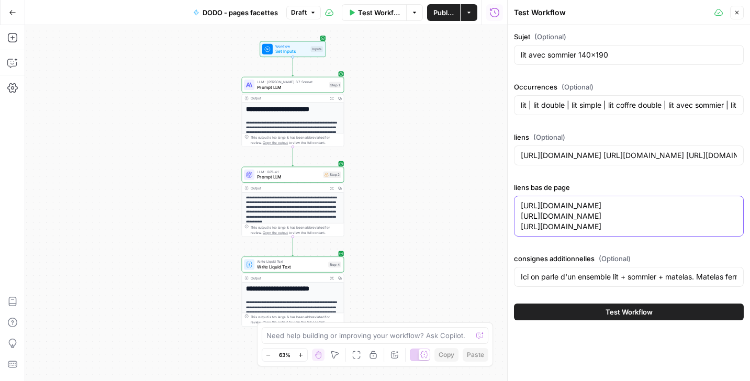
paste textarea "60-200.html"
type textarea "[URL][DOMAIN_NAME] [URL][DOMAIN_NAME] [URL][DOMAIN_NAME]"
click at [553, 309] on button "Test Workflow" at bounding box center [629, 311] width 230 height 17
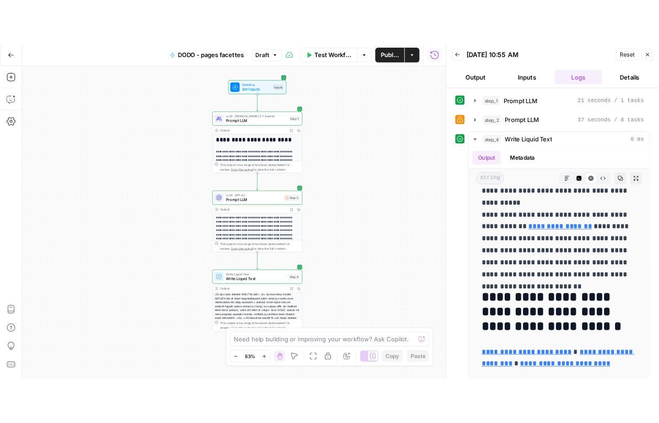
scroll to position [4, 0]
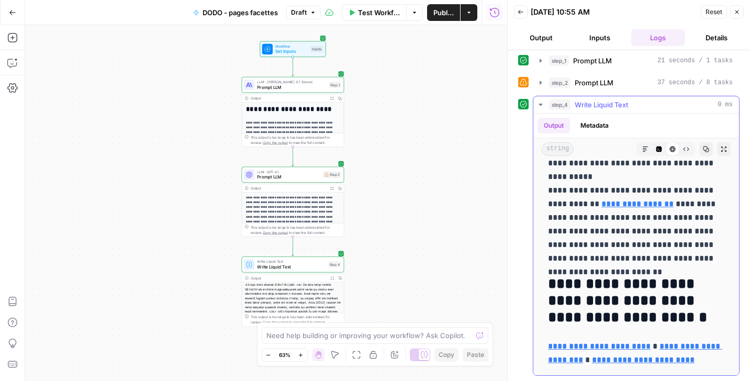
drag, startPoint x: 548, startPoint y: 176, endPoint x: 722, endPoint y: 362, distance: 255.0
copy div "**********"
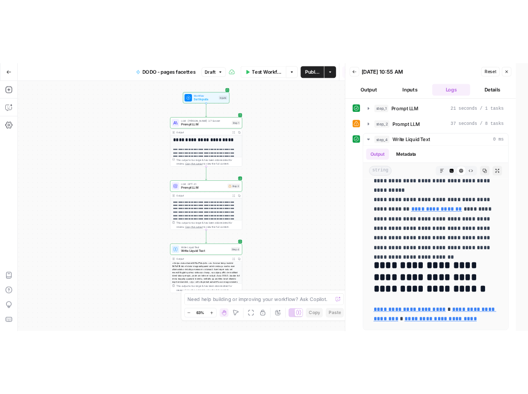
scroll to position [0, 0]
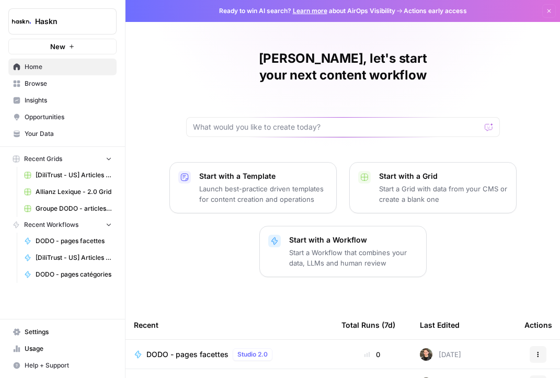
click at [46, 87] on span "Browse" at bounding box center [68, 83] width 87 height 9
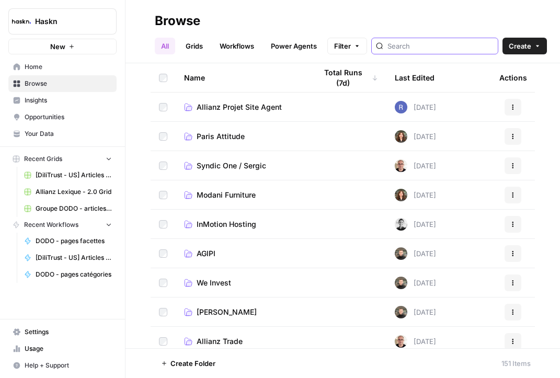
click at [441, 43] on input "search" at bounding box center [441, 46] width 106 height 10
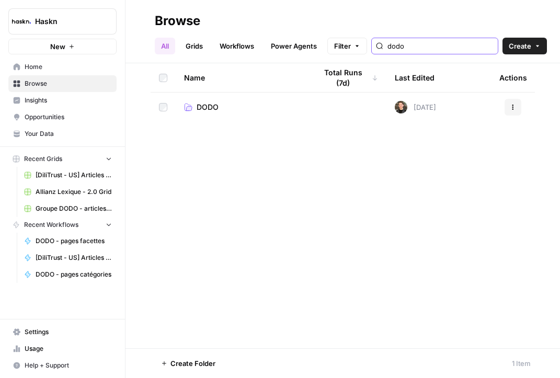
type input "dodo"
click at [257, 116] on td "DODO" at bounding box center [242, 107] width 132 height 29
click at [225, 110] on link "DODO" at bounding box center [242, 107] width 116 height 10
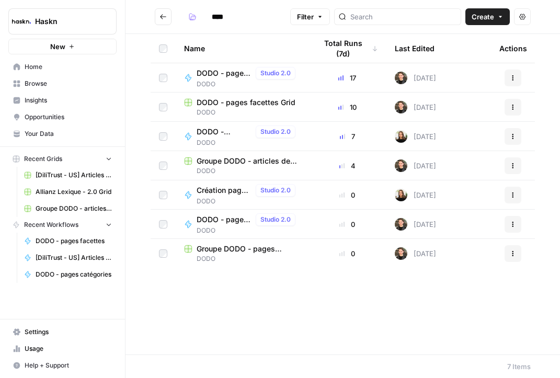
click at [228, 246] on span "Groupe DODO - pages catégories Grid" at bounding box center [248, 249] width 103 height 10
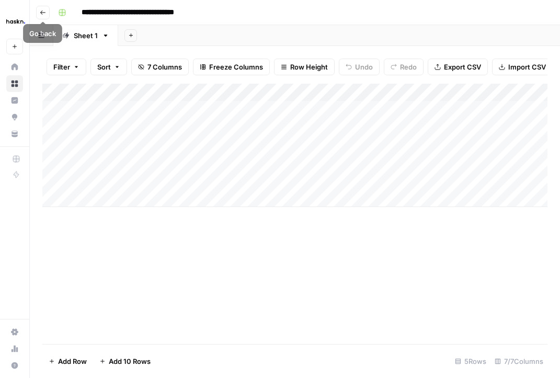
click at [41, 7] on button "Go back" at bounding box center [43, 13] width 14 height 14
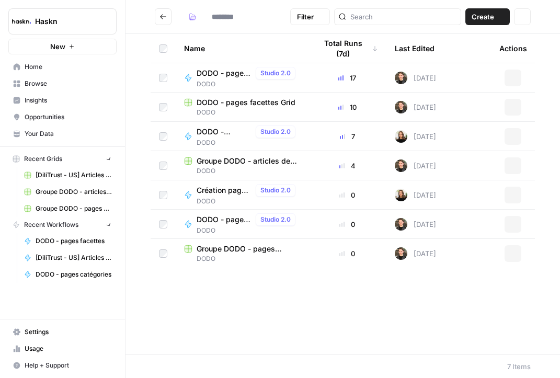
type input "****"
click at [244, 98] on span "DODO - pages facettes Grid" at bounding box center [246, 102] width 99 height 10
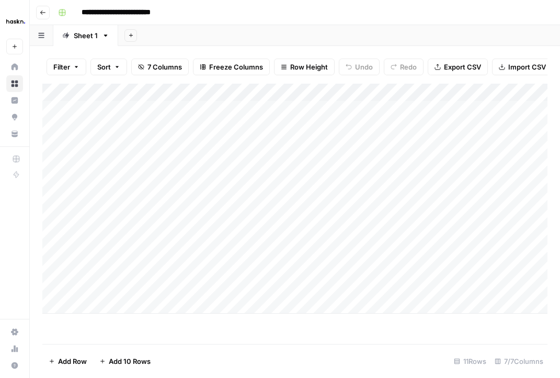
click at [300, 268] on div "Add Column" at bounding box center [294, 199] width 505 height 230
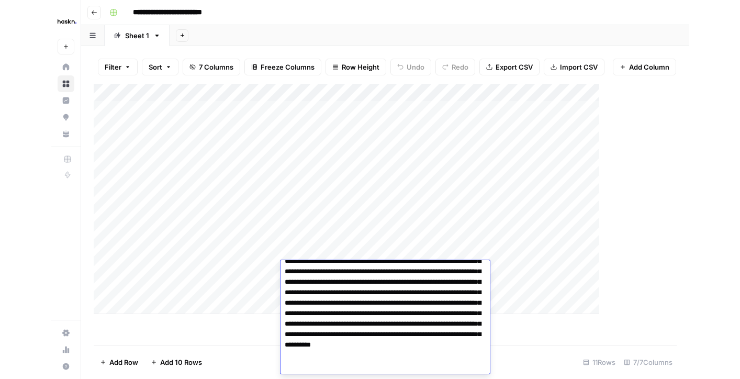
scroll to position [103, 0]
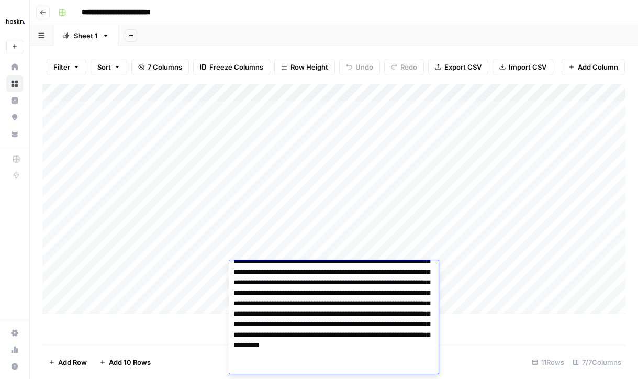
click at [510, 194] on div "Add Column" at bounding box center [333, 199] width 583 height 230
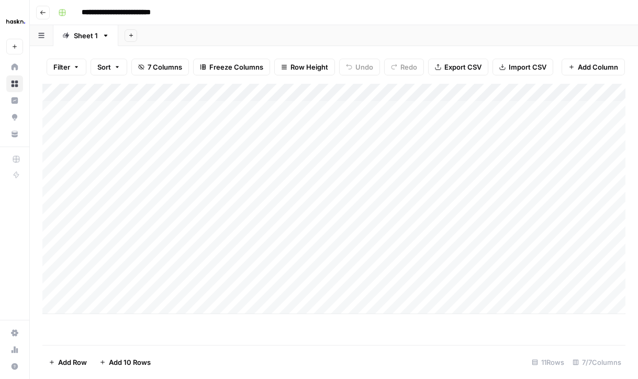
click at [549, 267] on div "Add Column" at bounding box center [333, 199] width 583 height 230
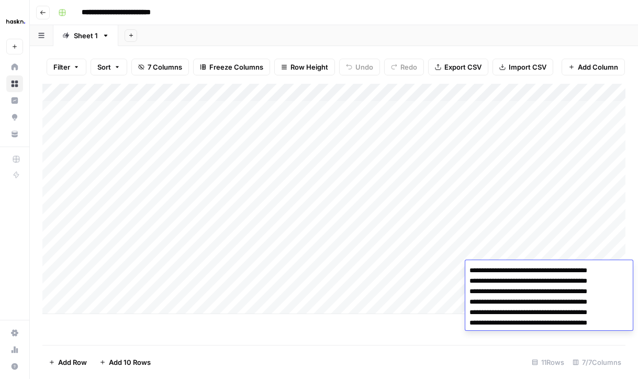
click at [549, 267] on textarea "**********" at bounding box center [548, 301] width 167 height 77
